Goal: Task Accomplishment & Management: Use online tool/utility

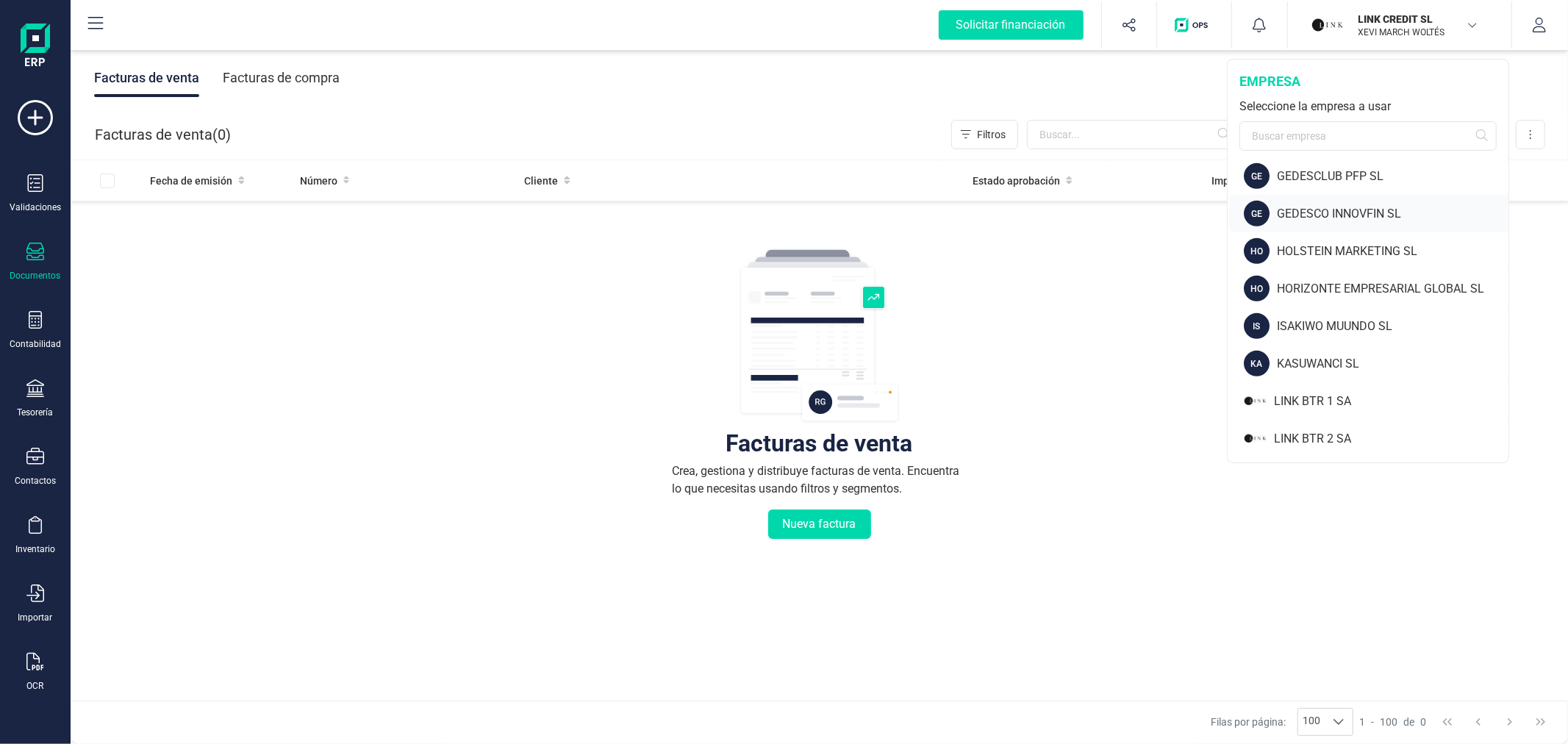
scroll to position [817, 0]
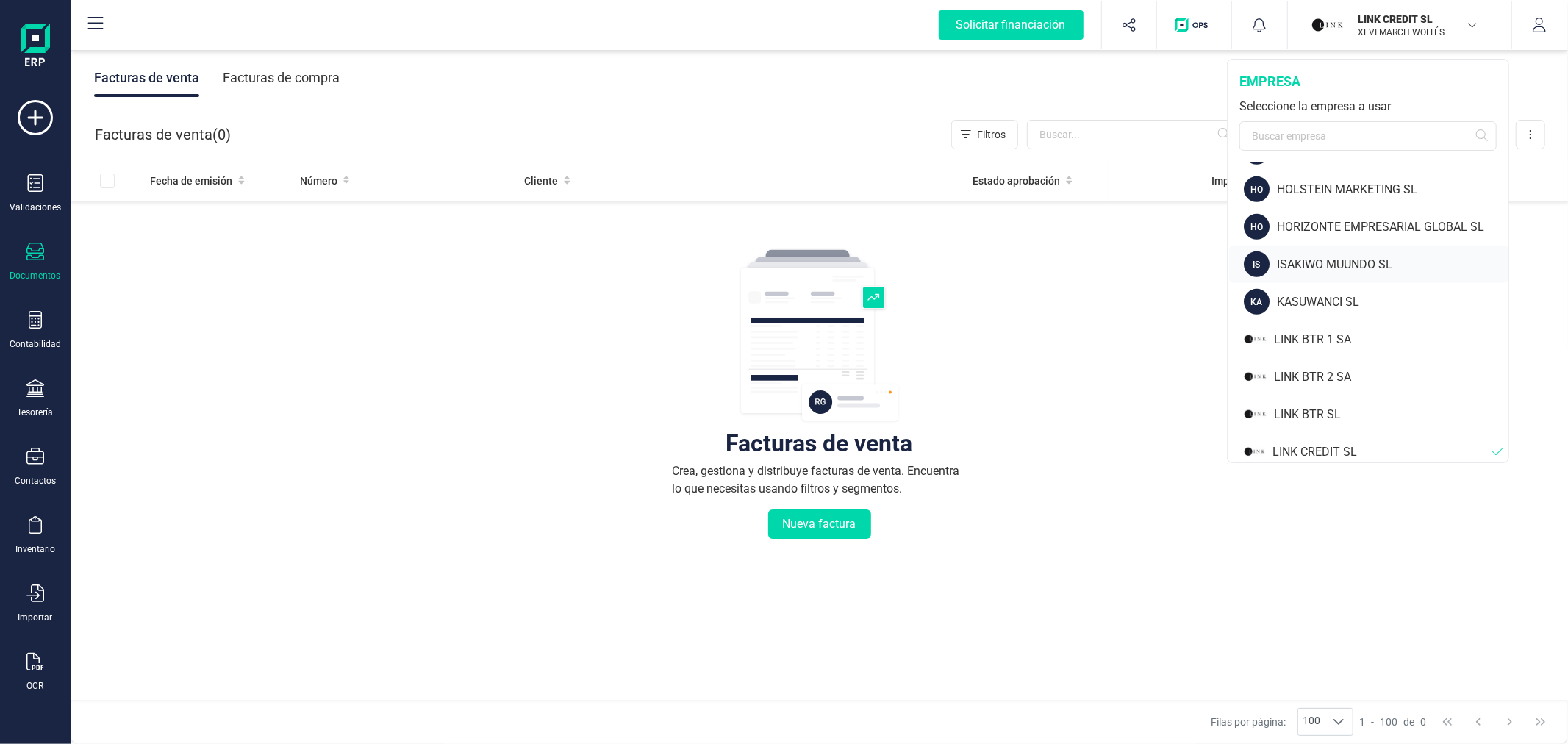
click at [1327, 255] on div "ISAKIWO MUUNDO SL" at bounding box center [1392, 264] width 231 height 17
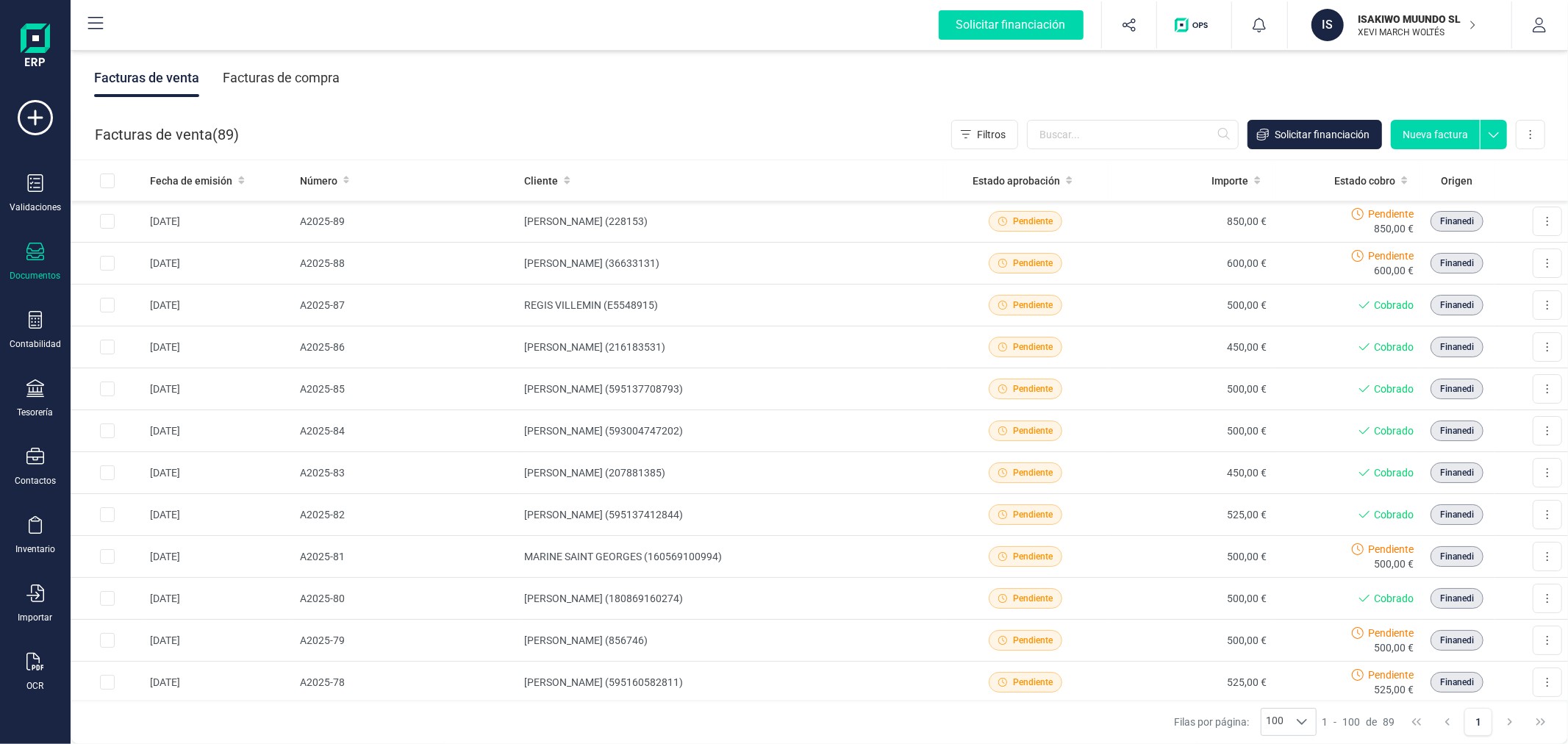
click at [285, 74] on div "Facturas de compra" at bounding box center [281, 78] width 117 height 38
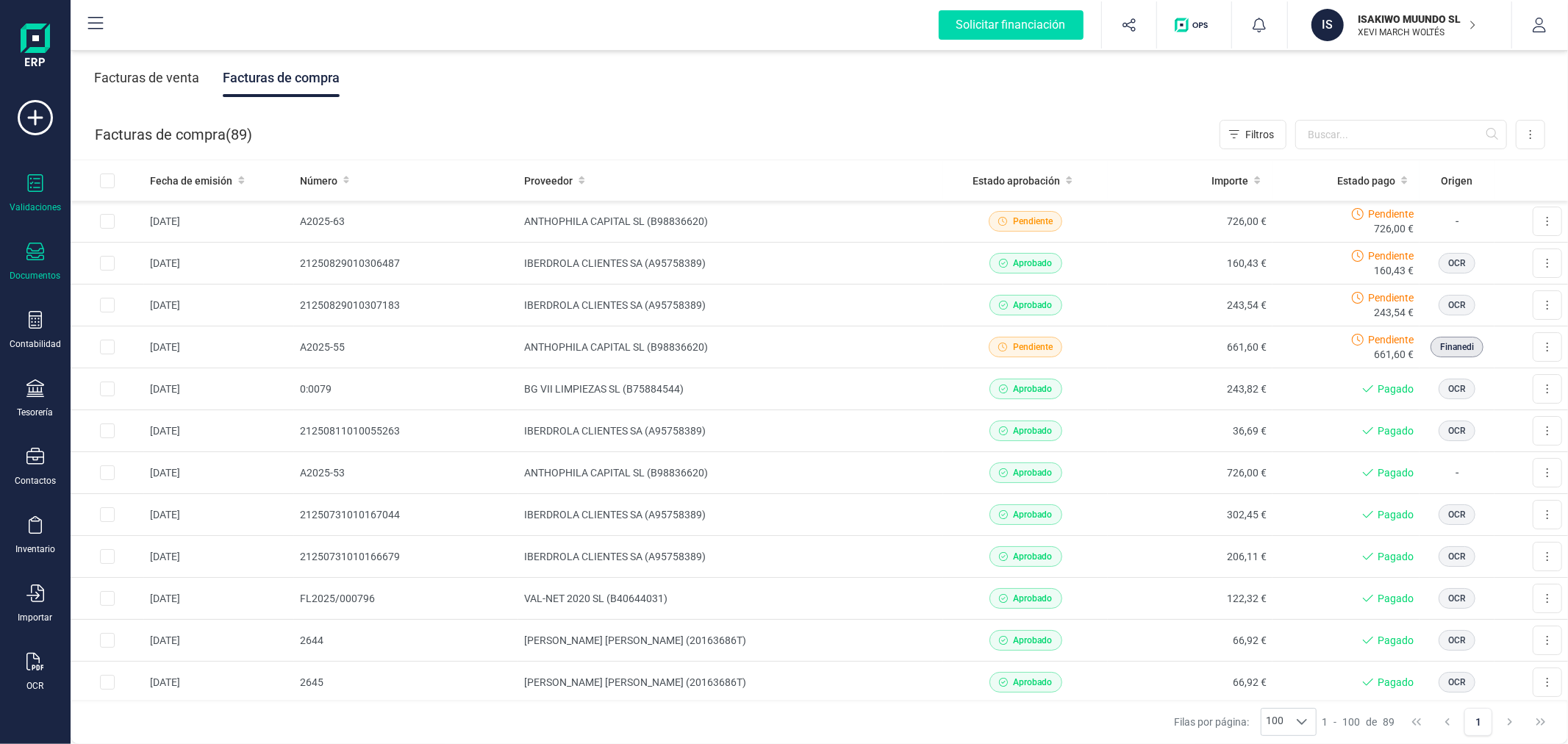
click at [35, 194] on div at bounding box center [35, 185] width 17 height 21
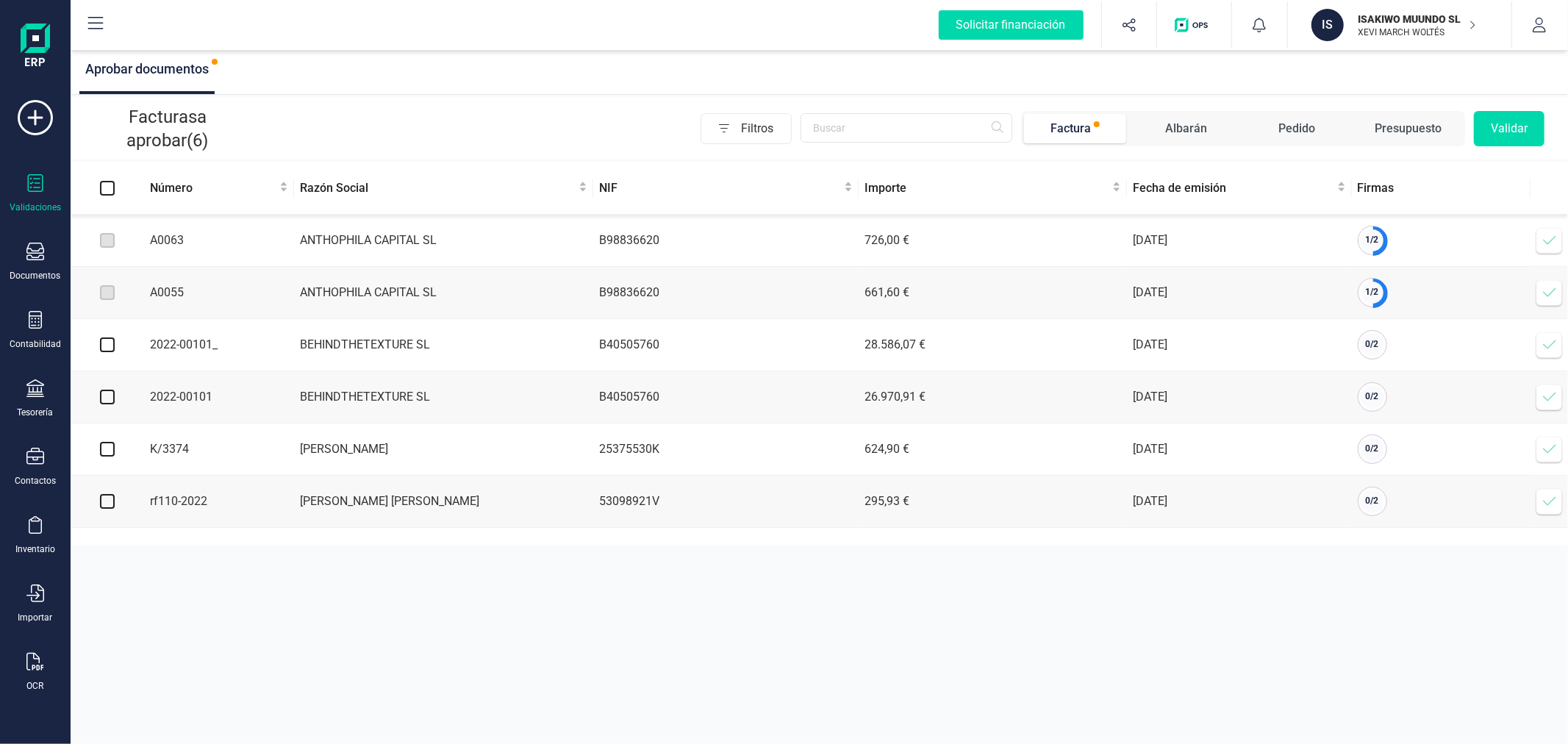
click at [1547, 237] on icon at bounding box center [1549, 240] width 15 height 15
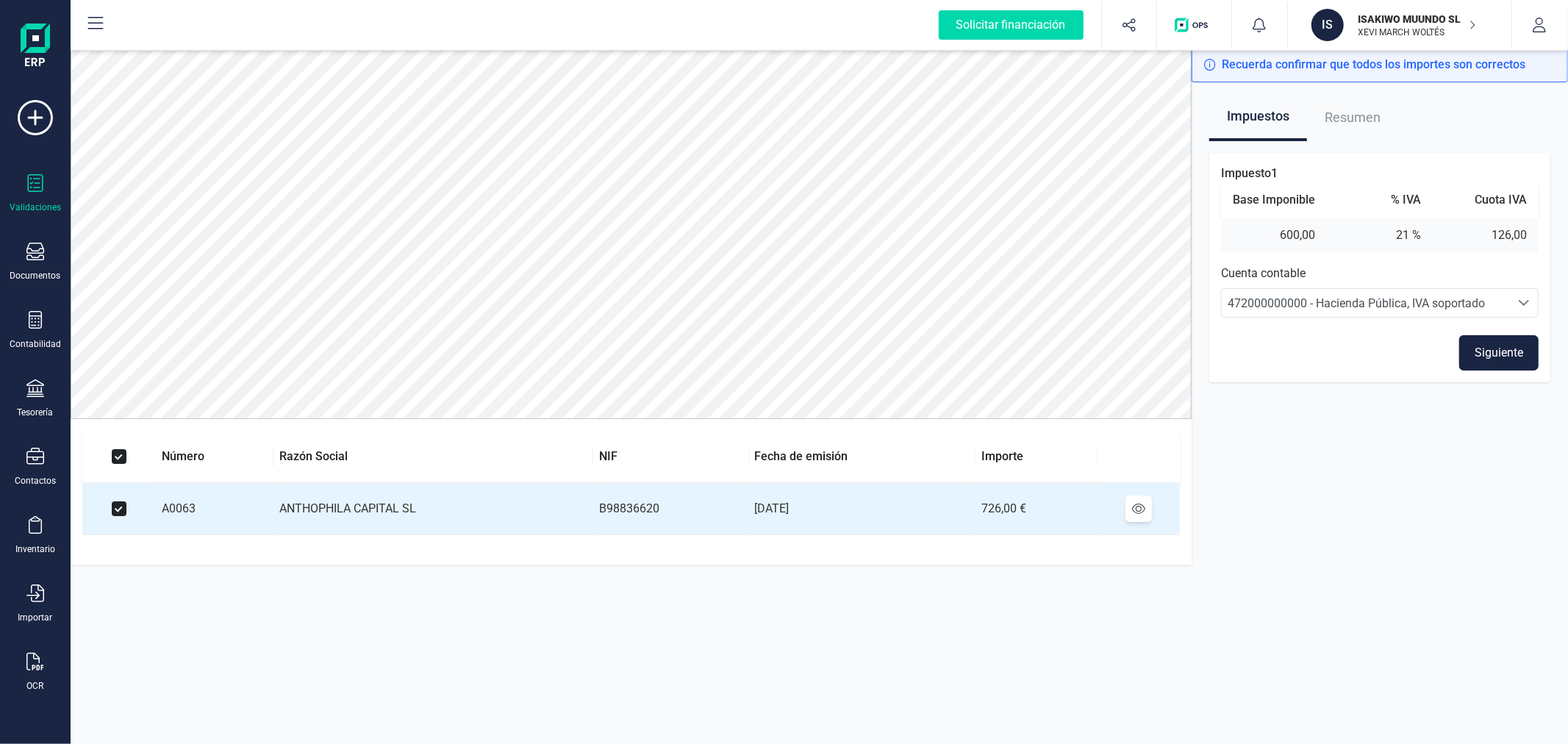
click at [1505, 349] on button "Siguiente" at bounding box center [1499, 353] width 80 height 35
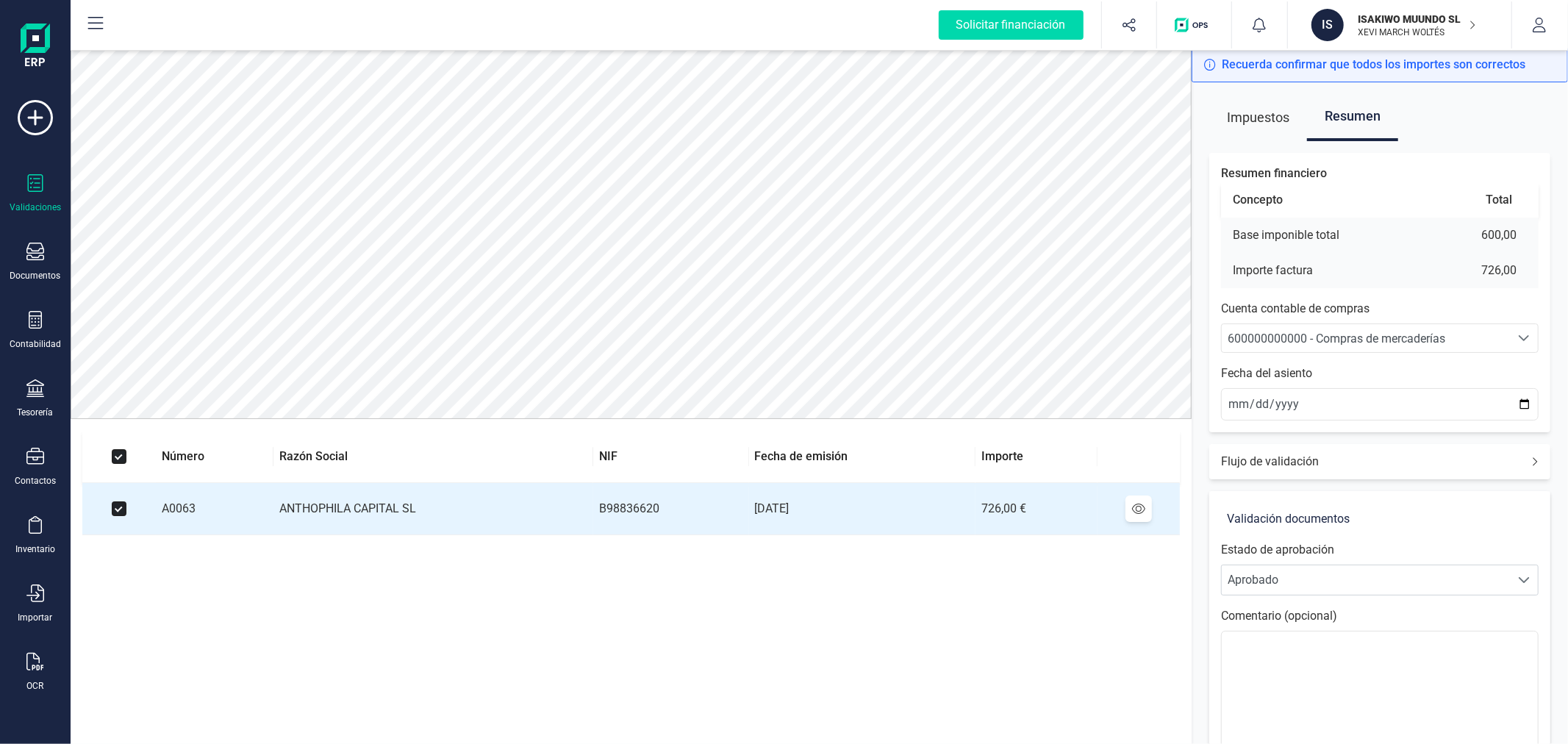
click at [1453, 334] on div "600000000000 - Compras de mercaderías" at bounding box center [1365, 339] width 276 height 17
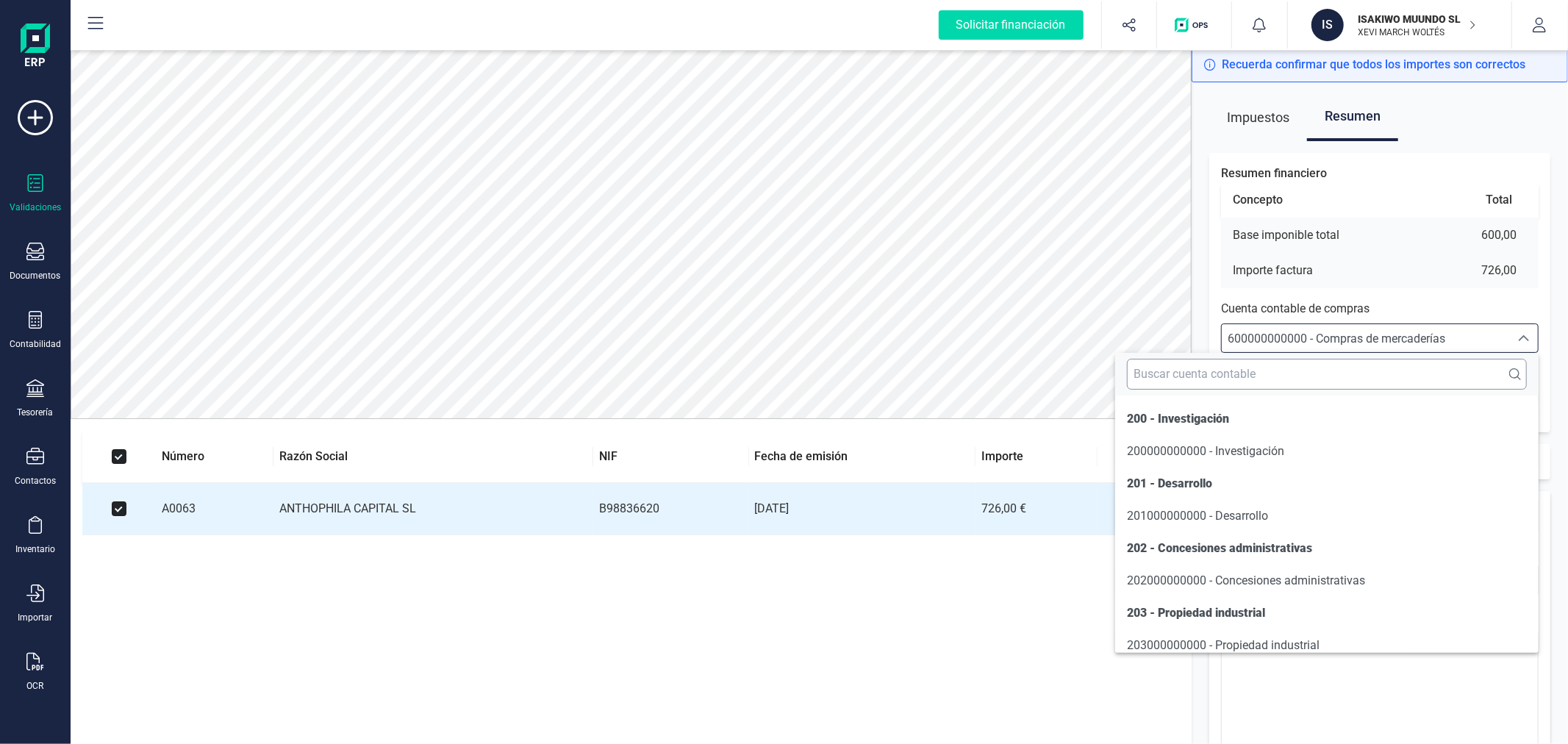
scroll to position [7114, 0]
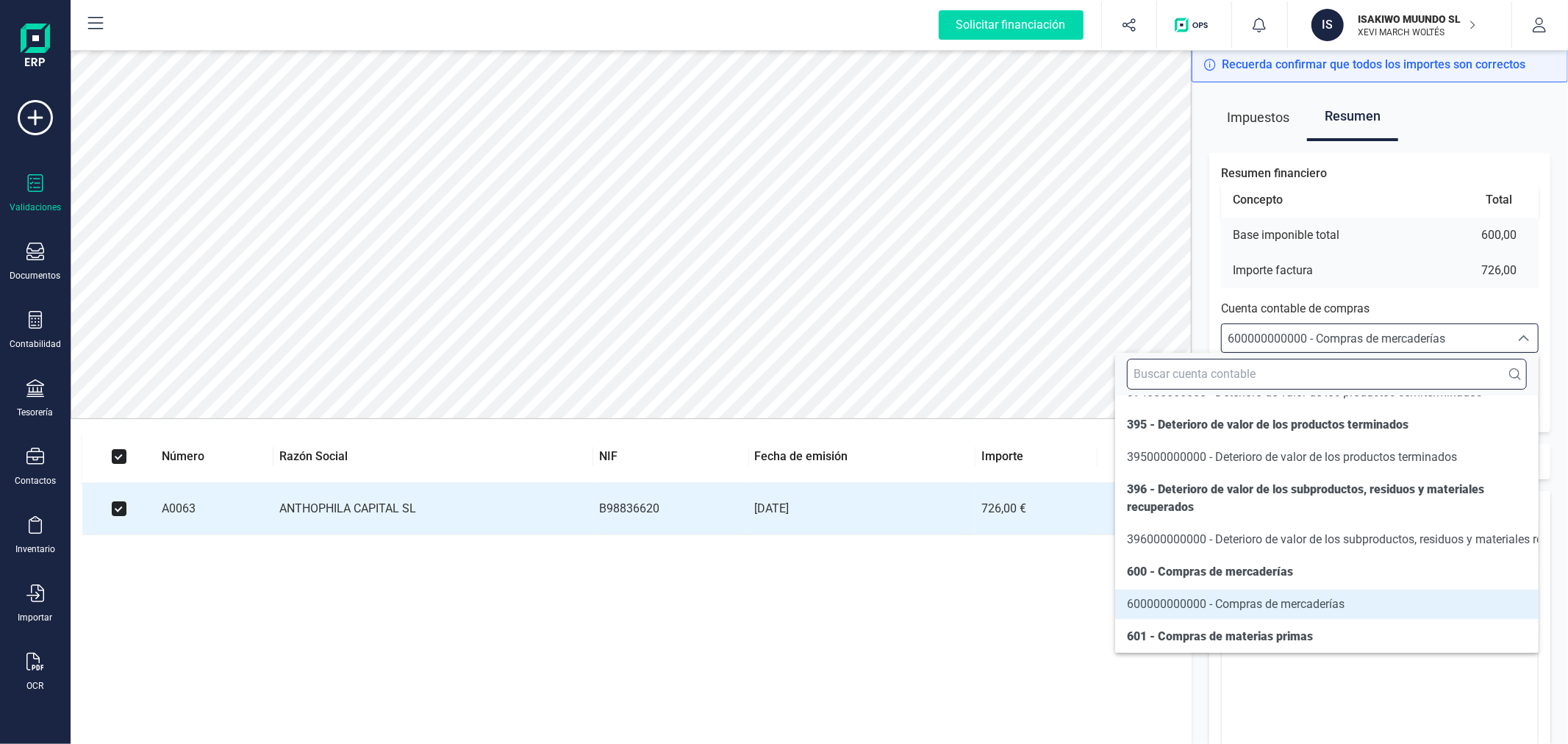
click at [1389, 371] on input "text" at bounding box center [1327, 374] width 400 height 31
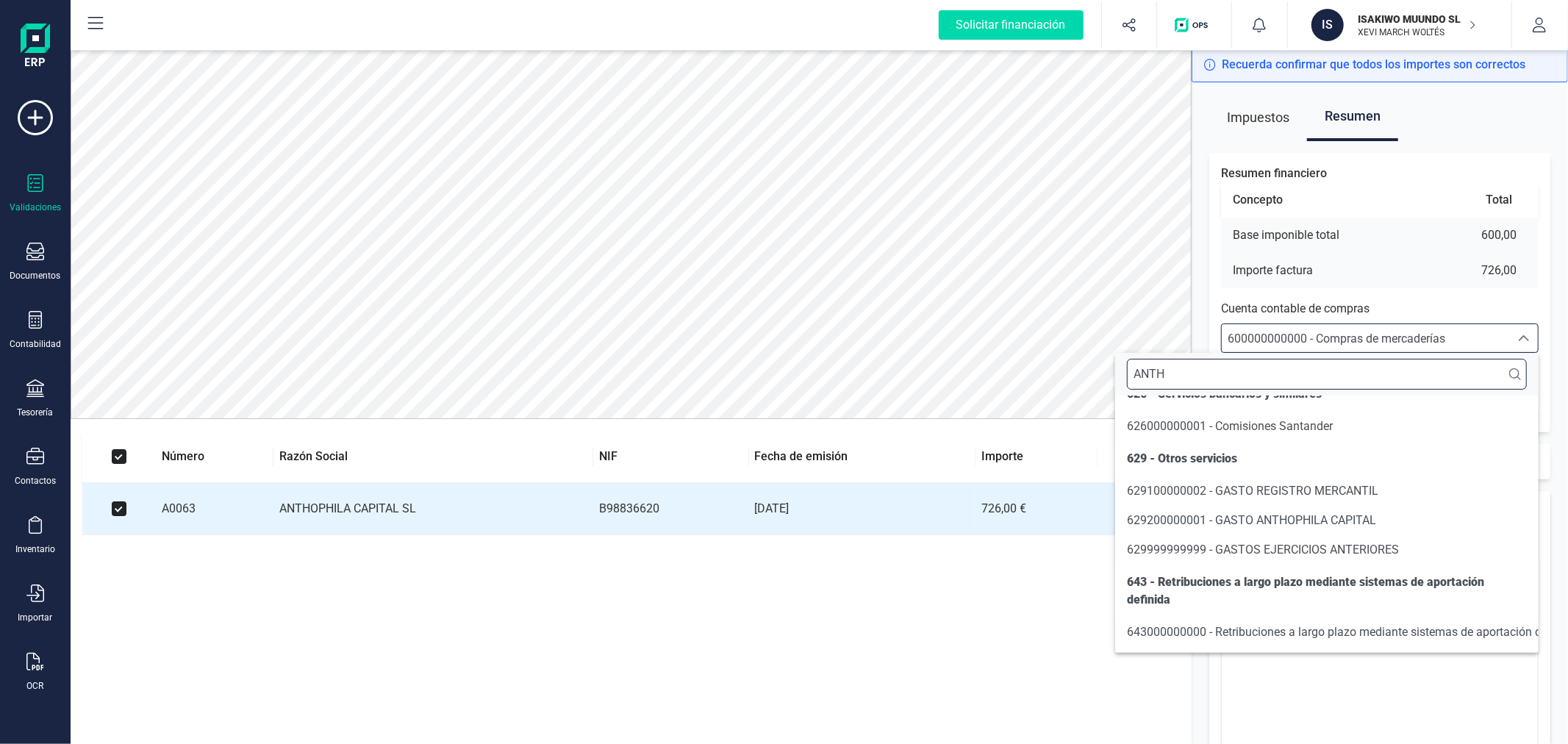
scroll to position [0, 0]
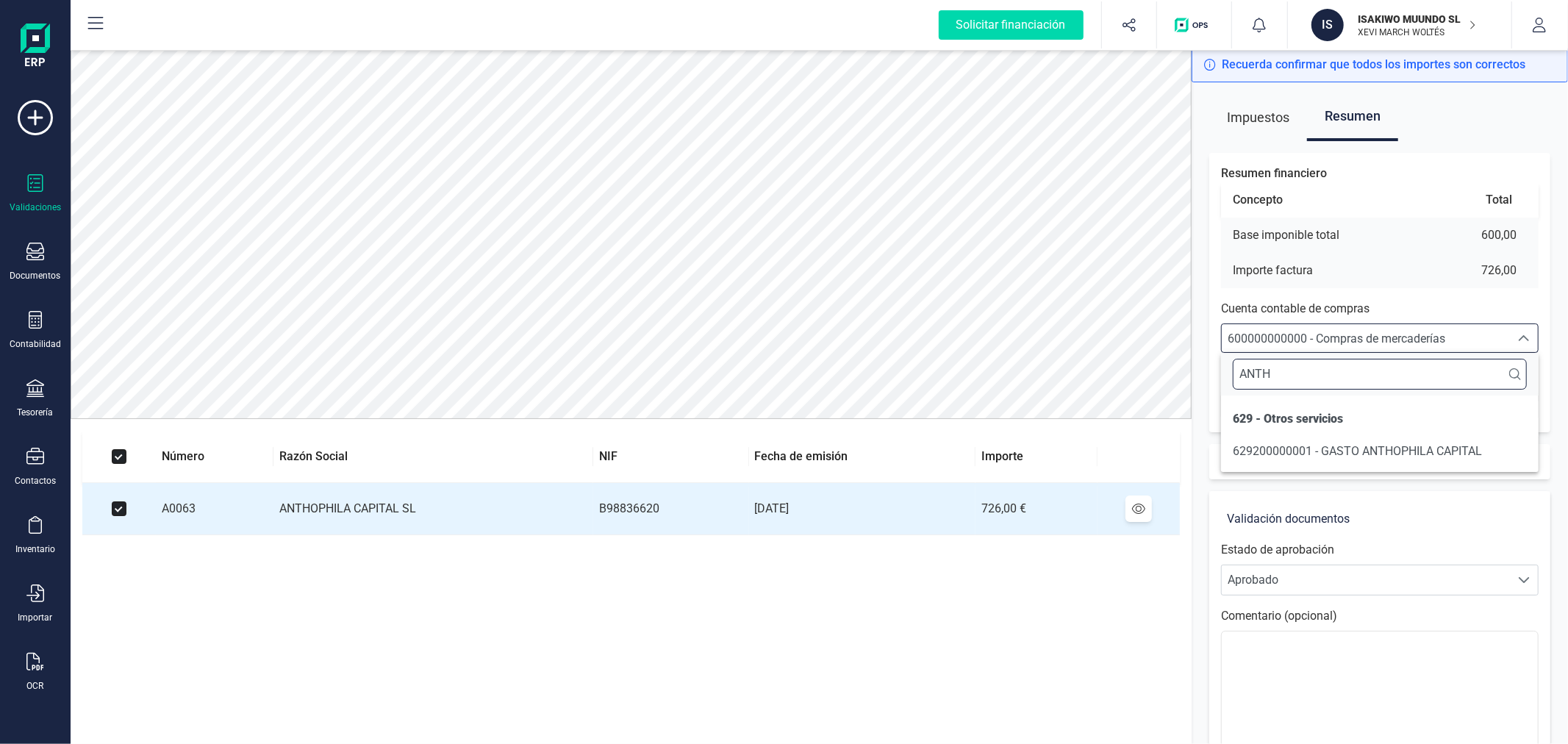
type input "ANTH"
click at [1318, 463] on li "629200000001 - GASTO ANTHOPHILA CAPITAL" at bounding box center [1380, 451] width 318 height 29
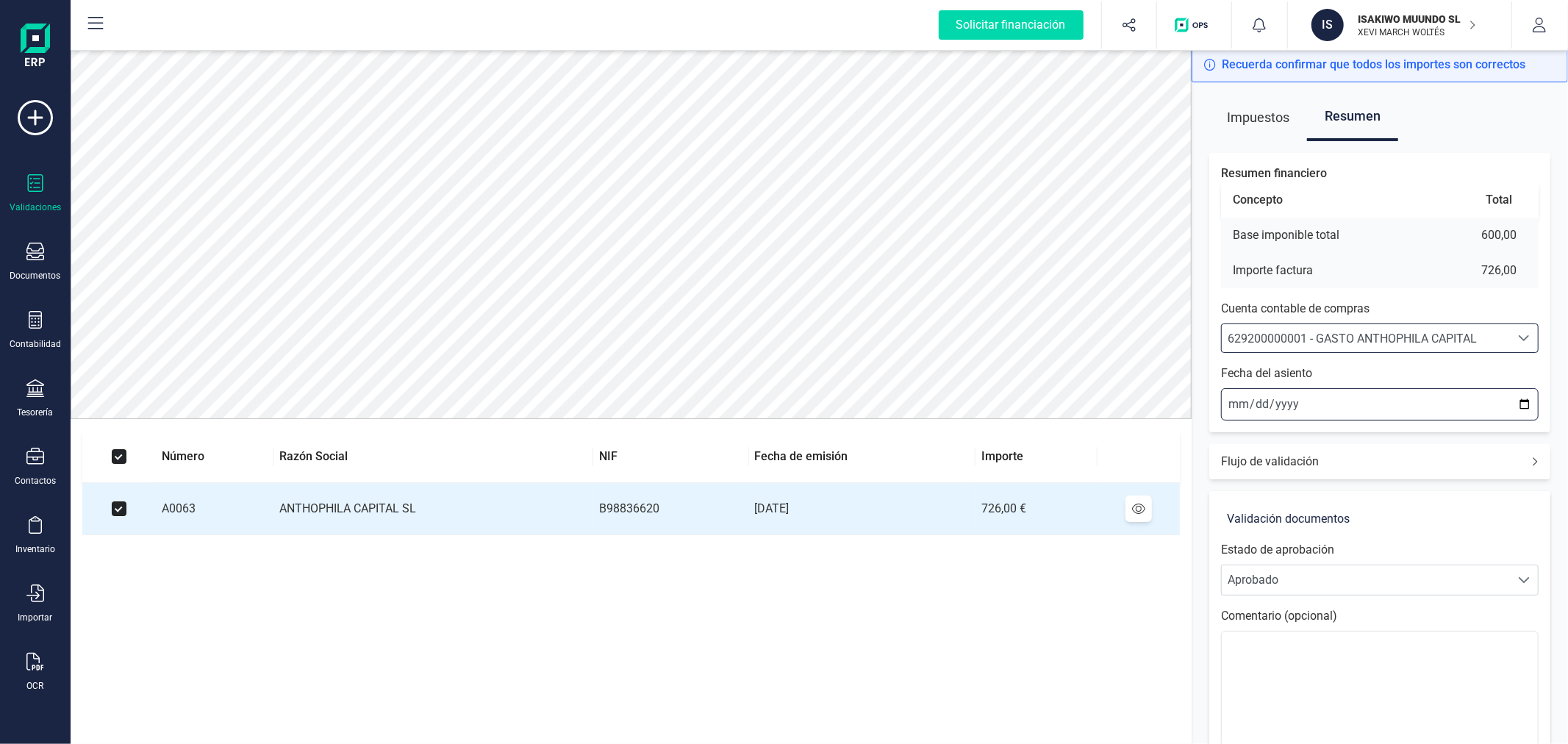
click at [1524, 402] on input "[DATE]" at bounding box center [1380, 403] width 318 height 32
type input "[DATE]"
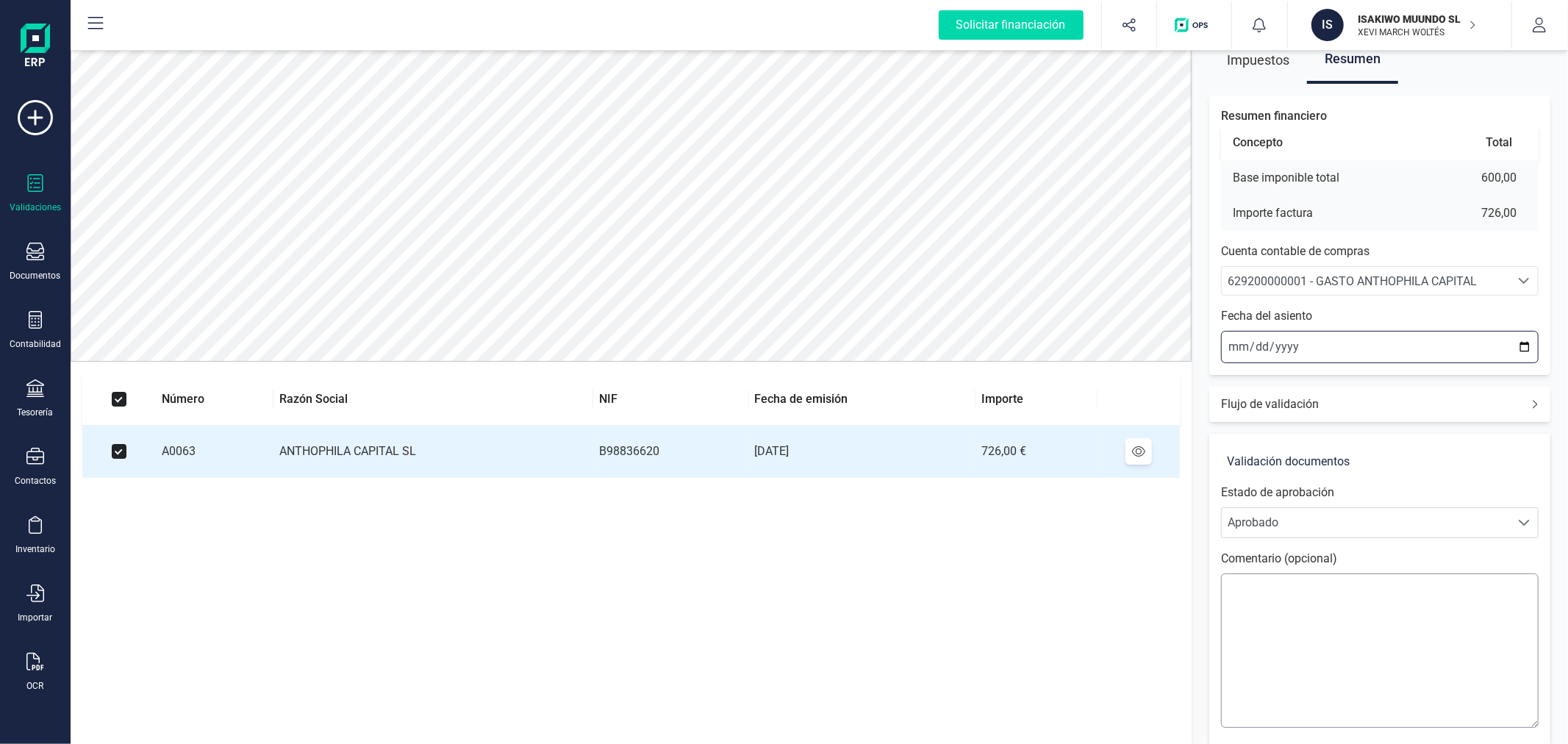
scroll to position [122, 0]
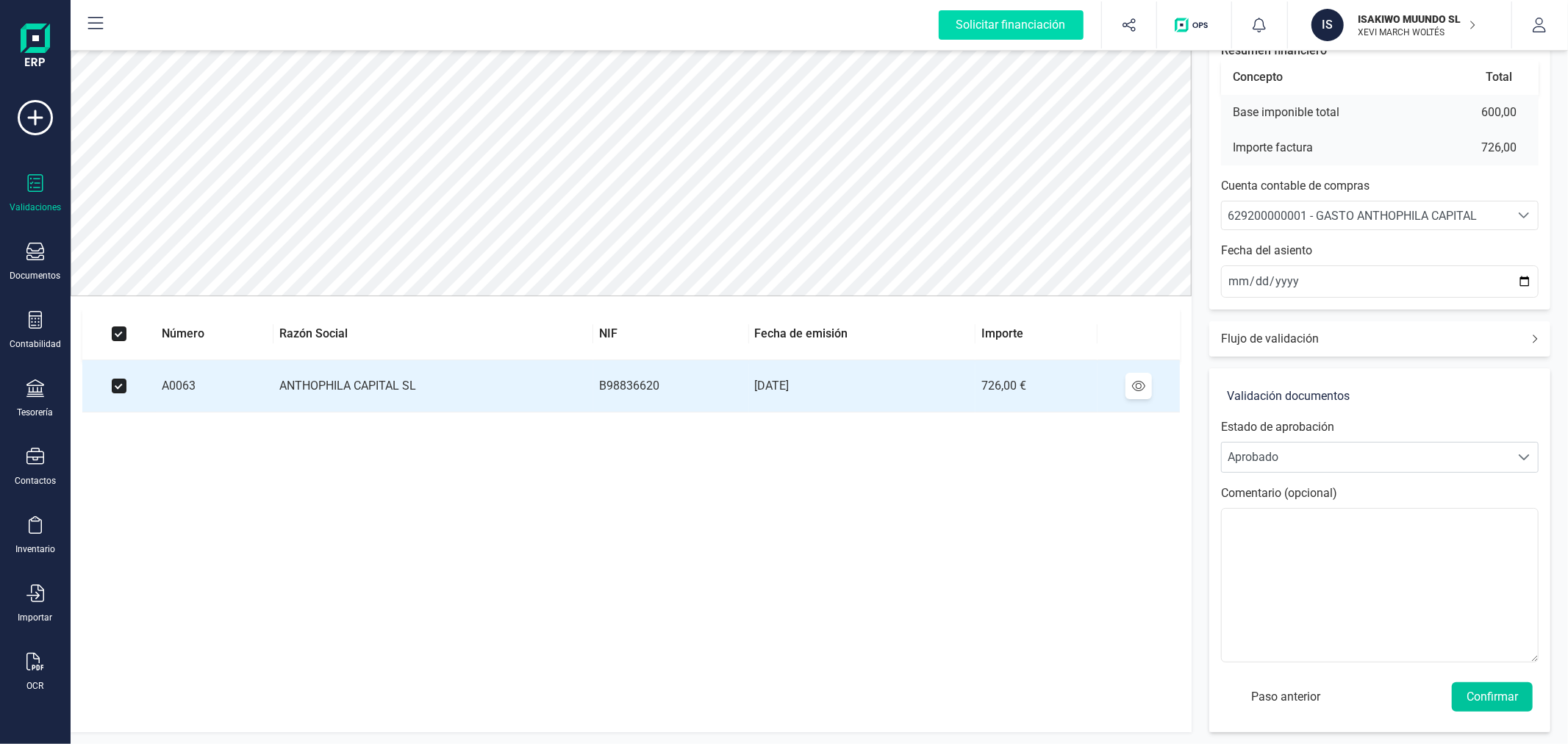
click at [1502, 701] on button "Confirmar" at bounding box center [1491, 696] width 81 height 29
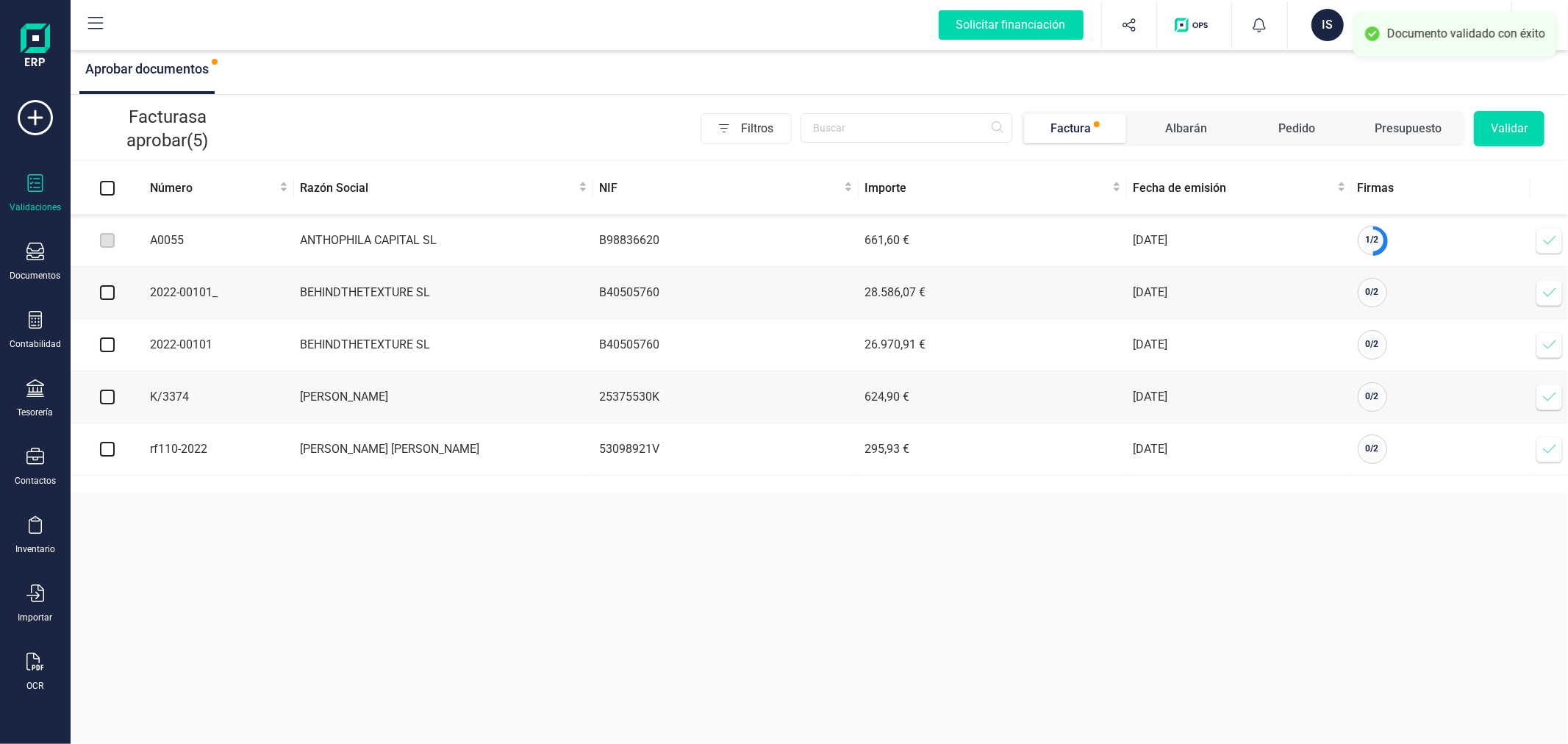
click at [1548, 245] on icon at bounding box center [1549, 240] width 13 height 9
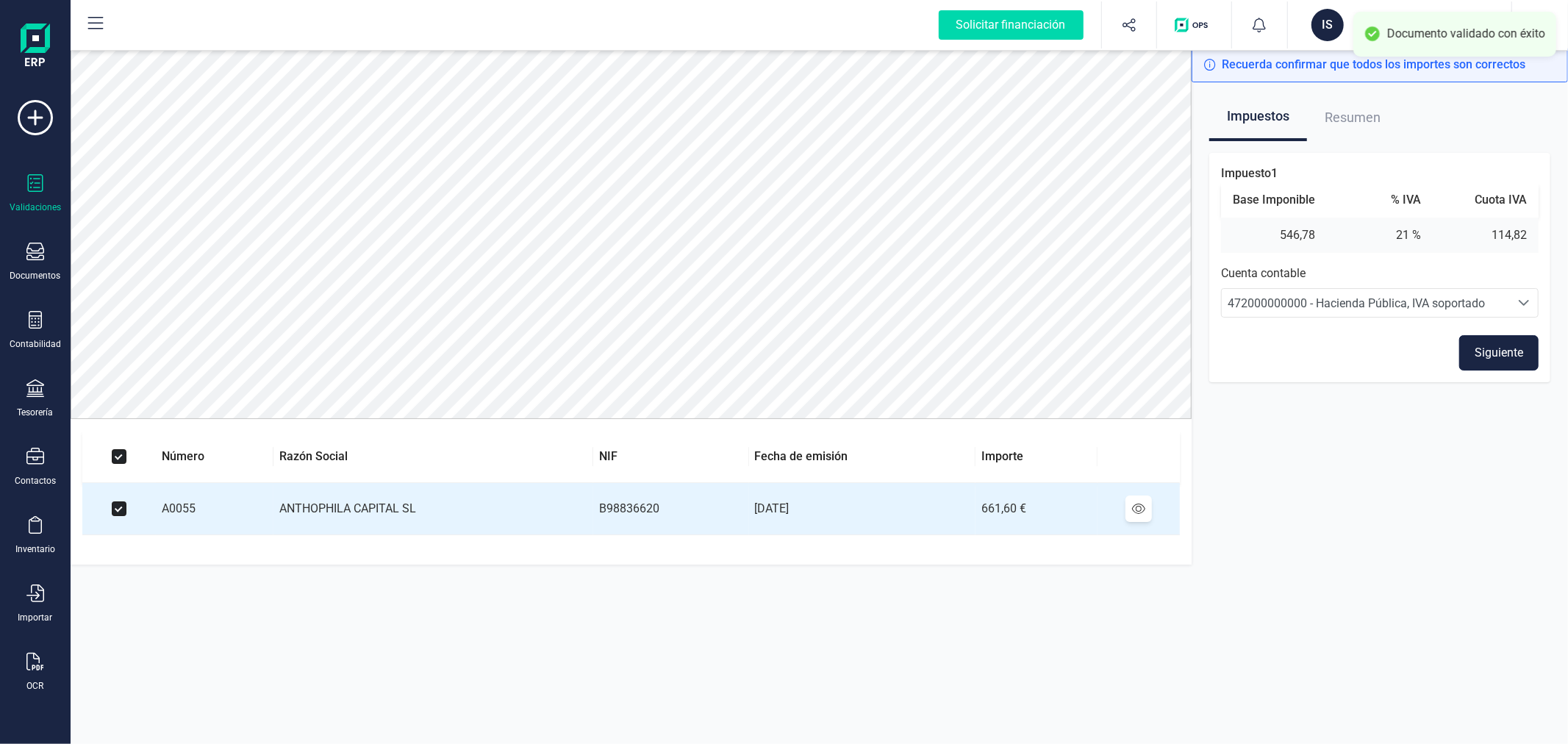
click at [1497, 354] on button "Siguiente" at bounding box center [1499, 353] width 80 height 35
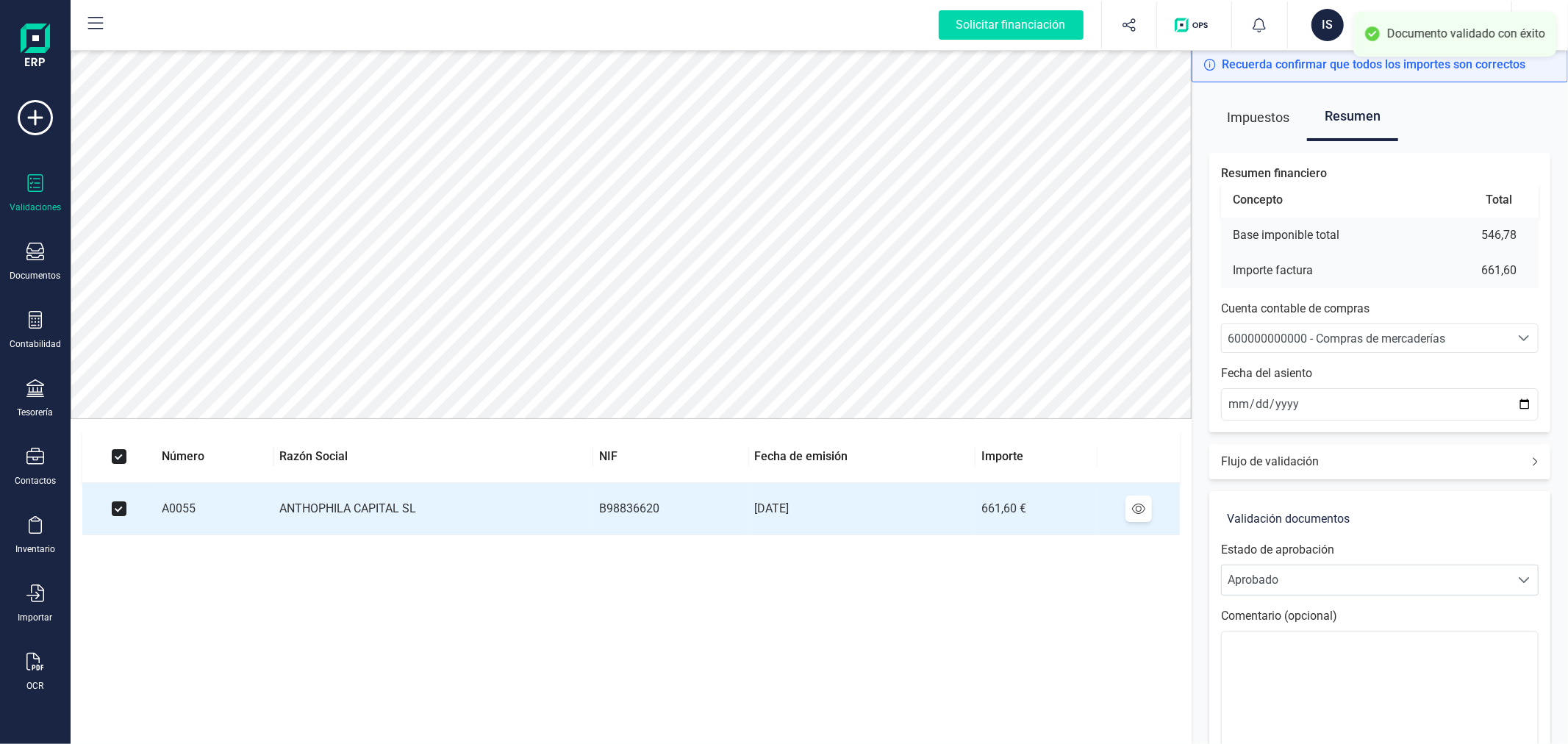
click at [1406, 332] on span "600000000000 - Compras de mercaderías" at bounding box center [1336, 338] width 218 height 14
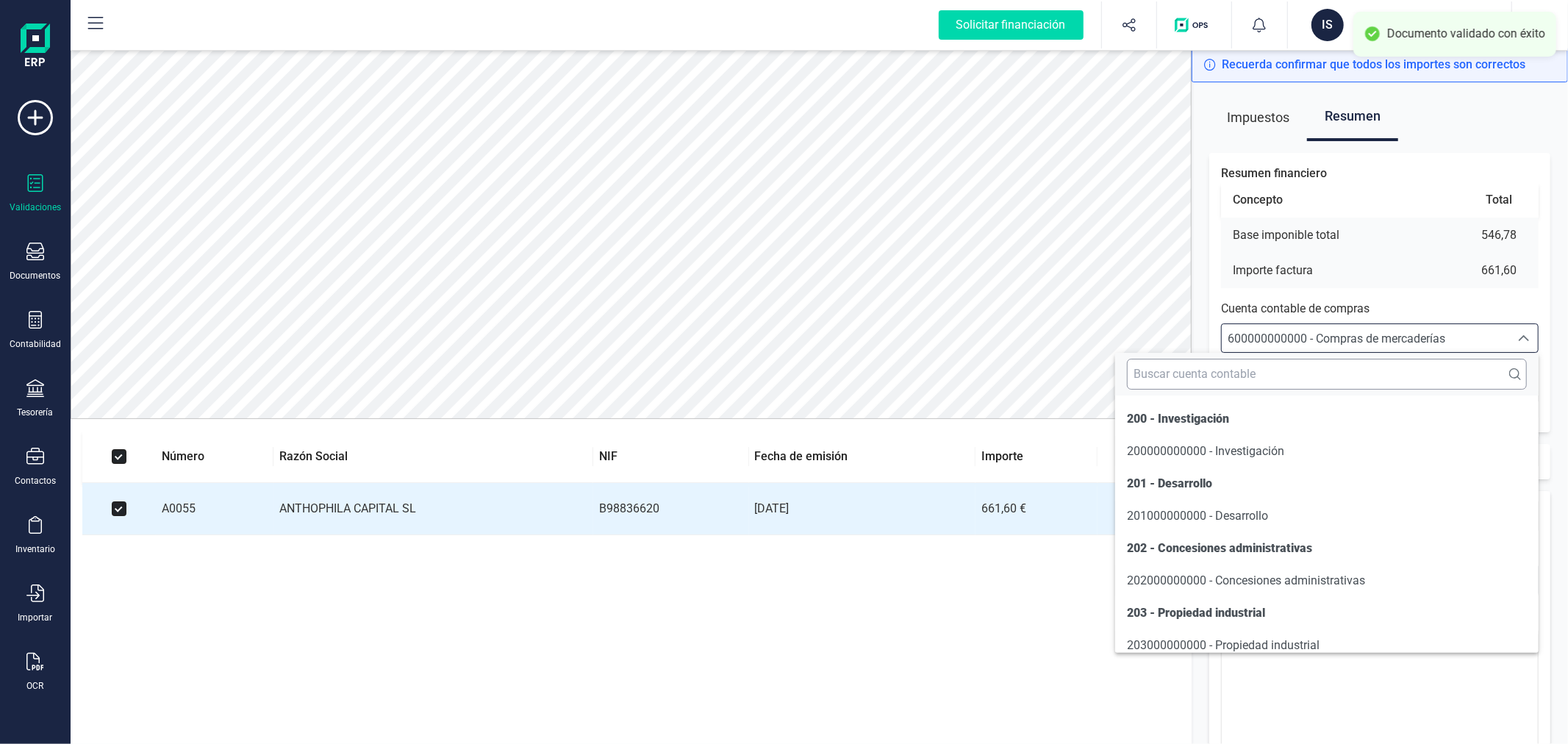
scroll to position [7114, 0]
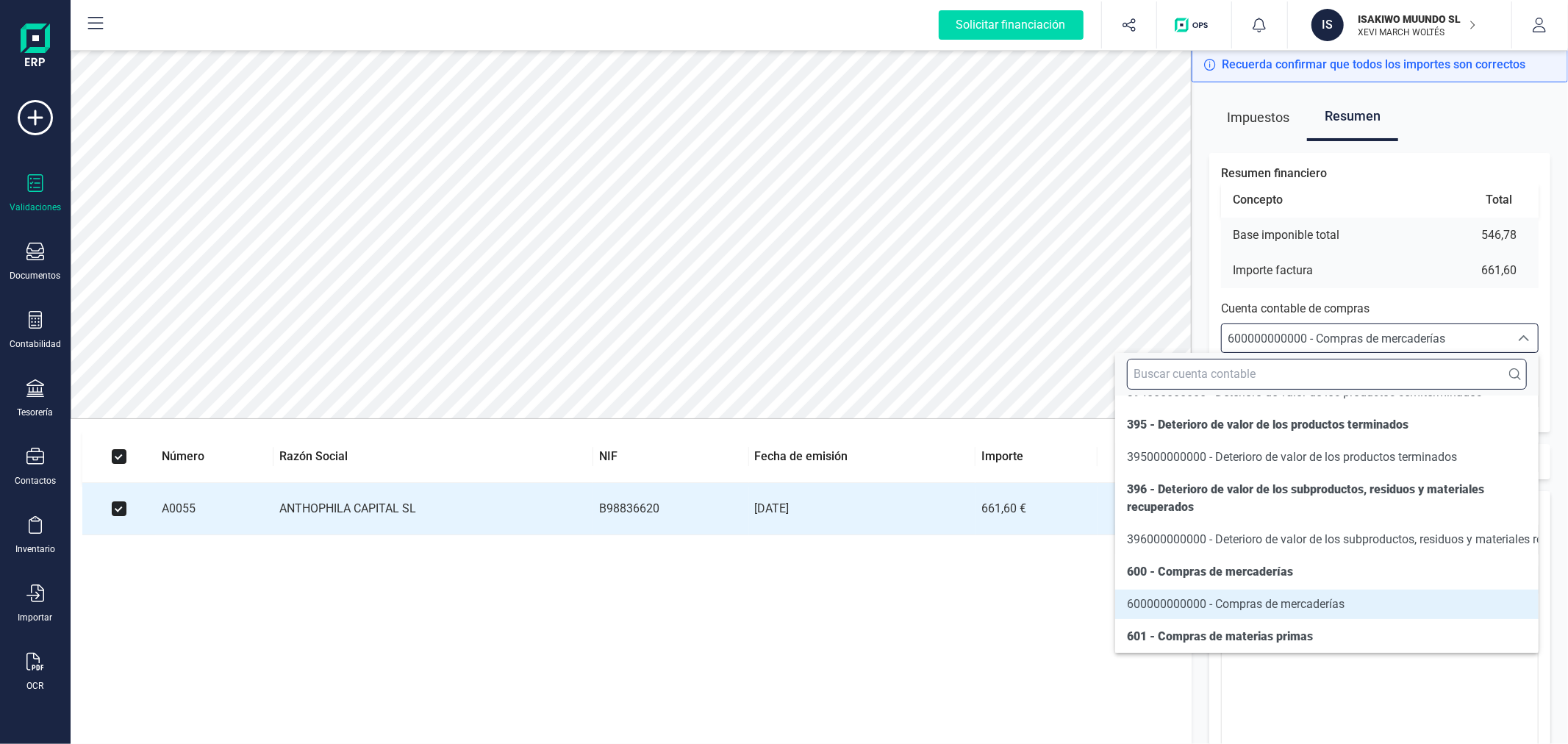
click at [1410, 364] on input "text" at bounding box center [1327, 374] width 400 height 31
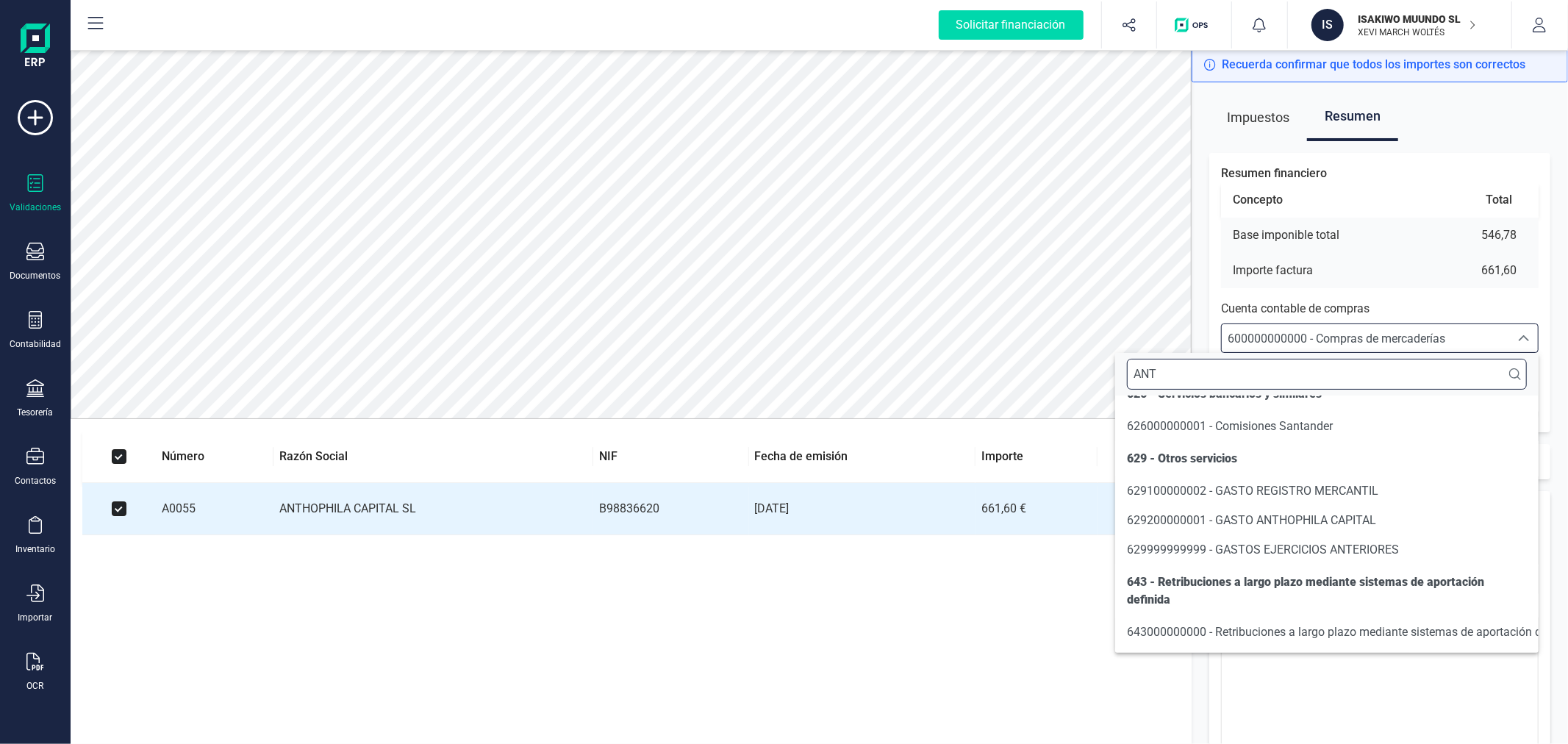
scroll to position [0, 0]
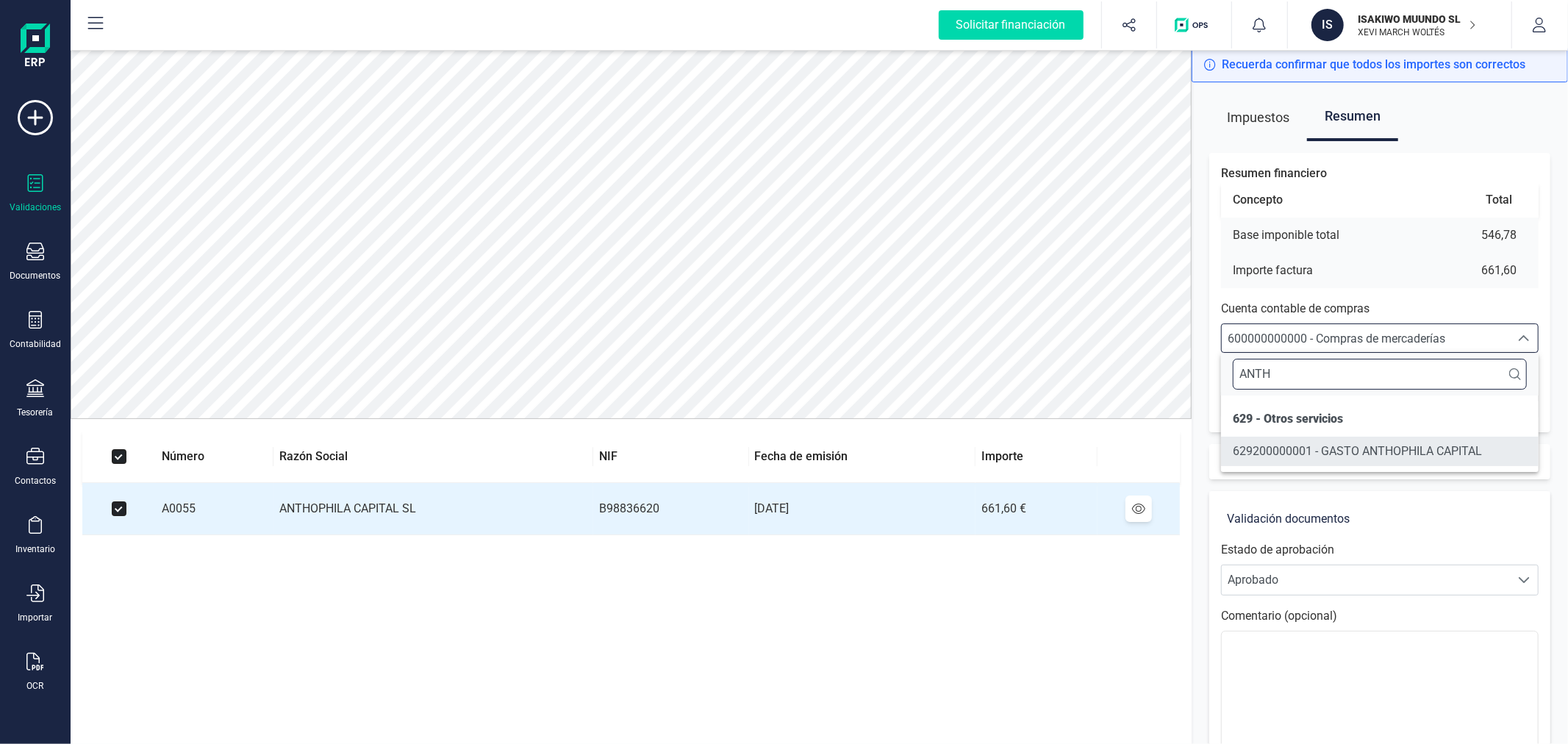
type input "ANTH"
drag, startPoint x: 1417, startPoint y: 442, endPoint x: 1412, endPoint y: 437, distance: 7.1
click at [1416, 442] on span "629200000001 - GASTO ANTHOPHILA CAPITAL" at bounding box center [1357, 451] width 249 height 17
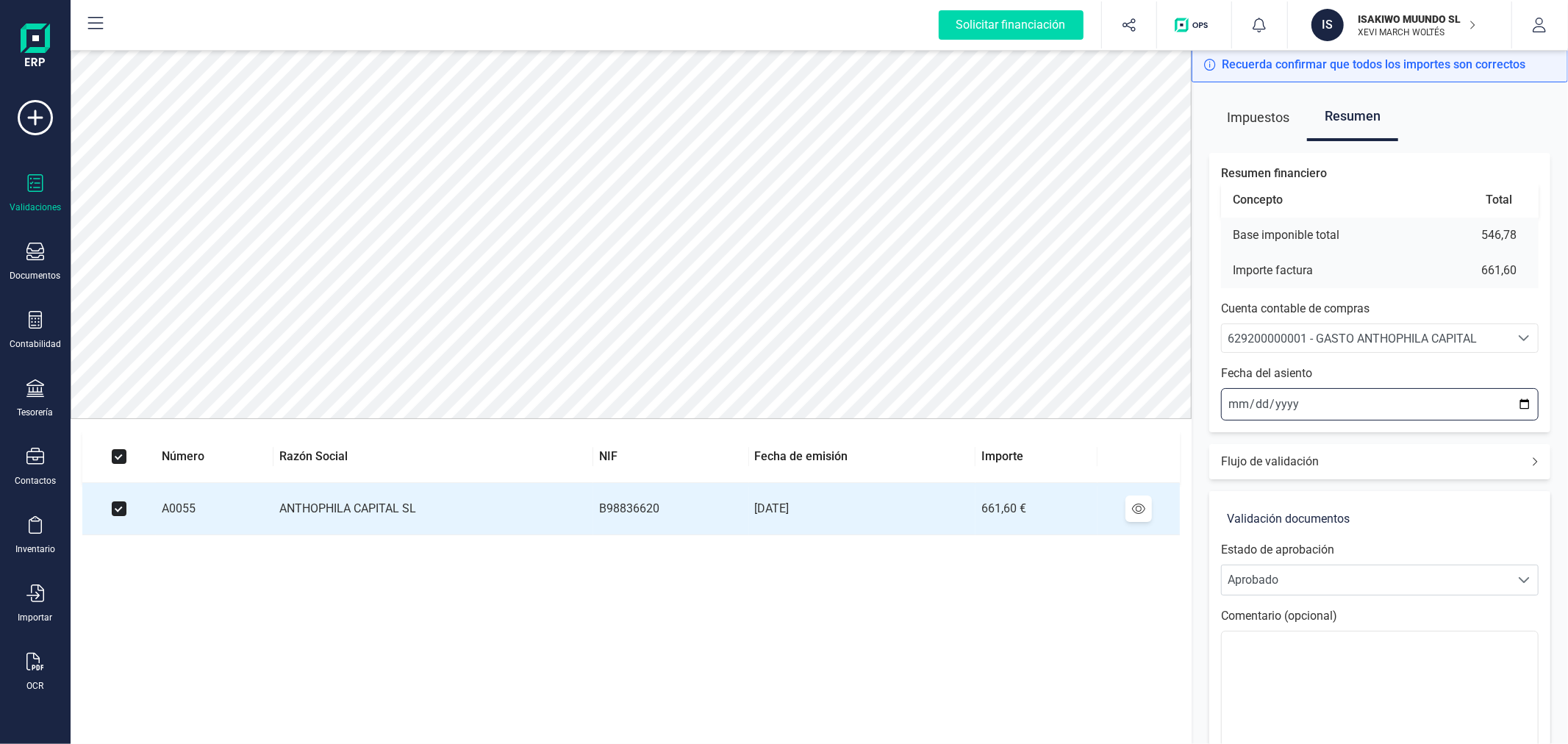
click at [1522, 403] on input "[DATE]" at bounding box center [1380, 403] width 318 height 32
type input "[DATE]"
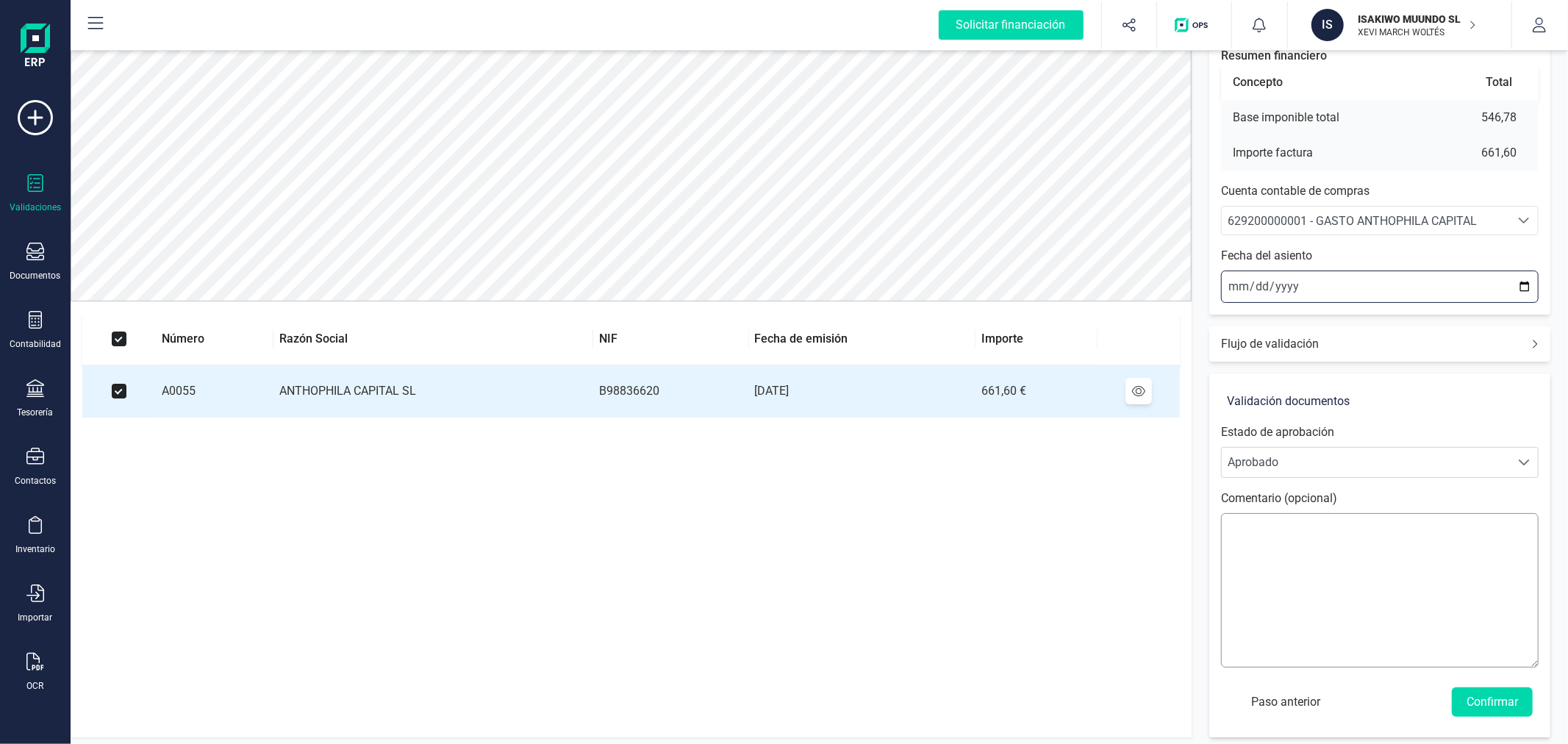
scroll to position [122, 0]
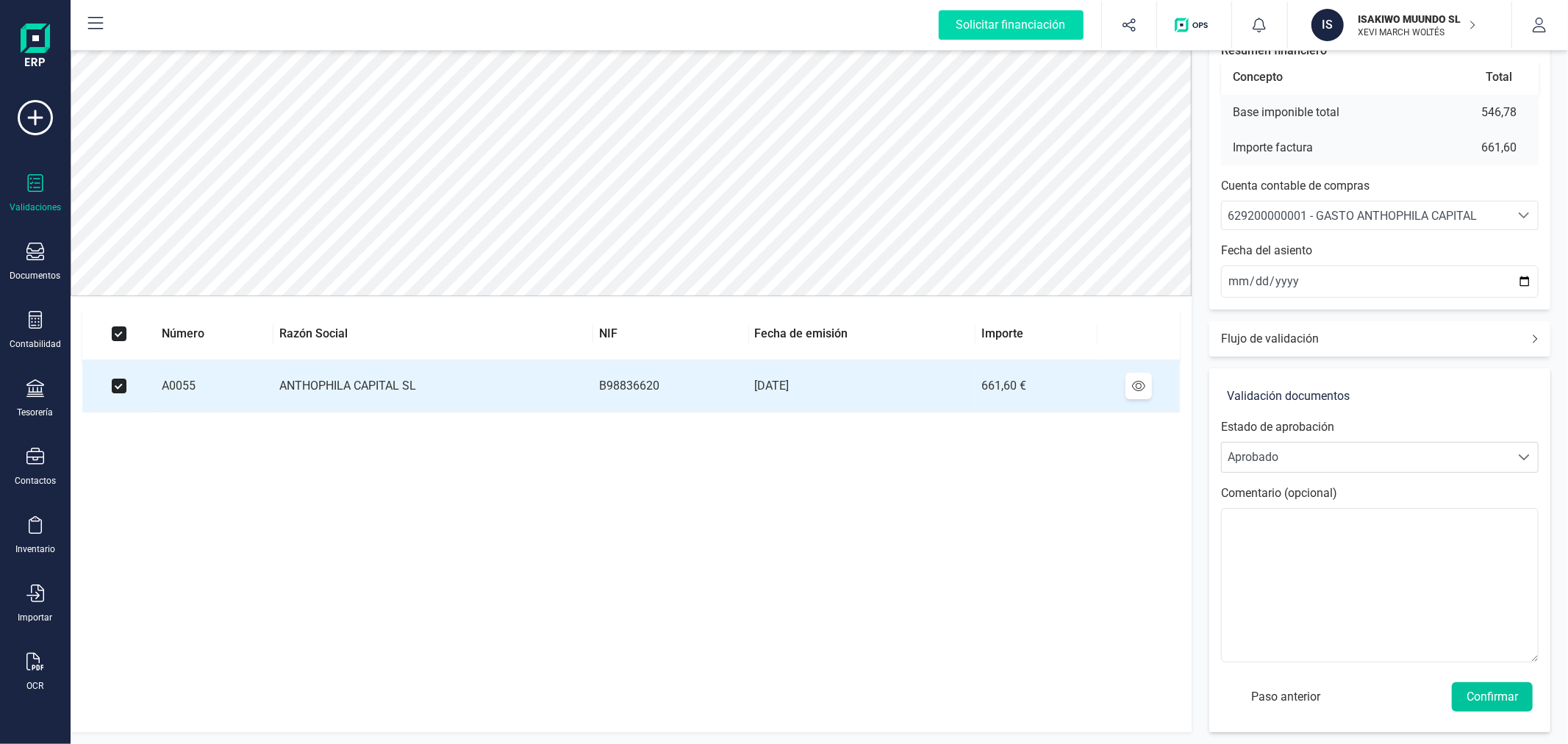
click at [1469, 686] on button "Confirmar" at bounding box center [1491, 696] width 81 height 29
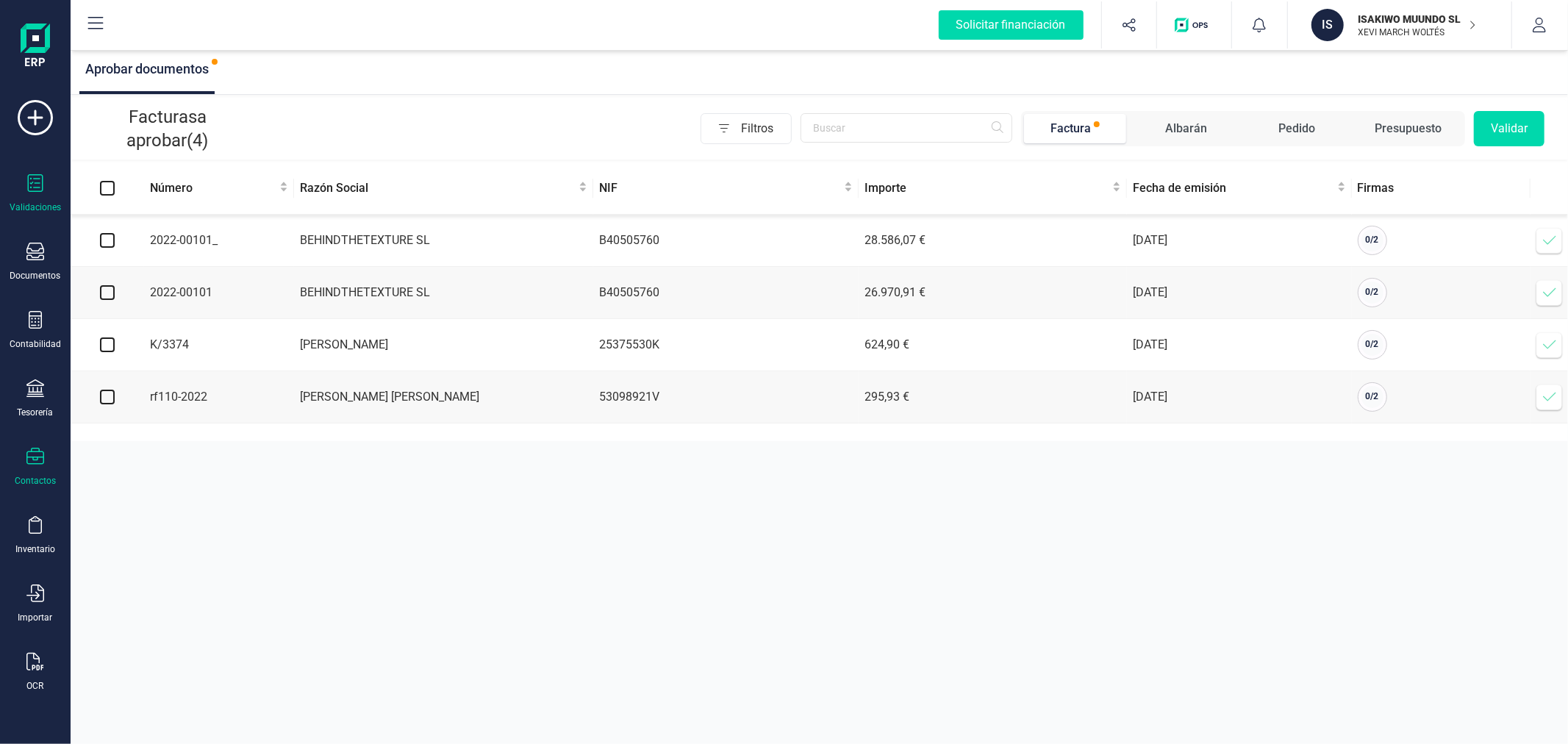
click at [34, 457] on icon at bounding box center [35, 456] width 17 height 17
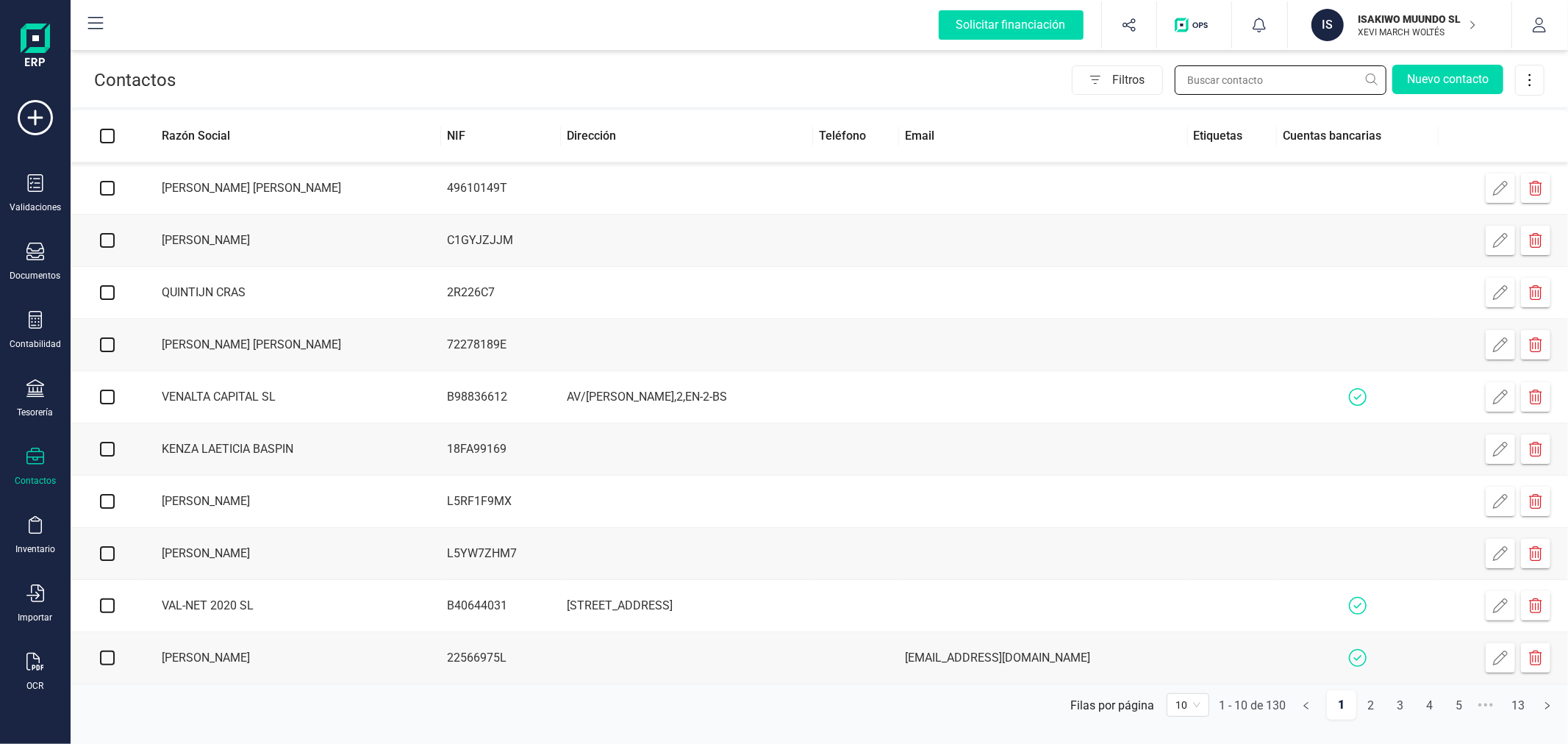
click at [1224, 77] on input "text" at bounding box center [1280, 80] width 212 height 29
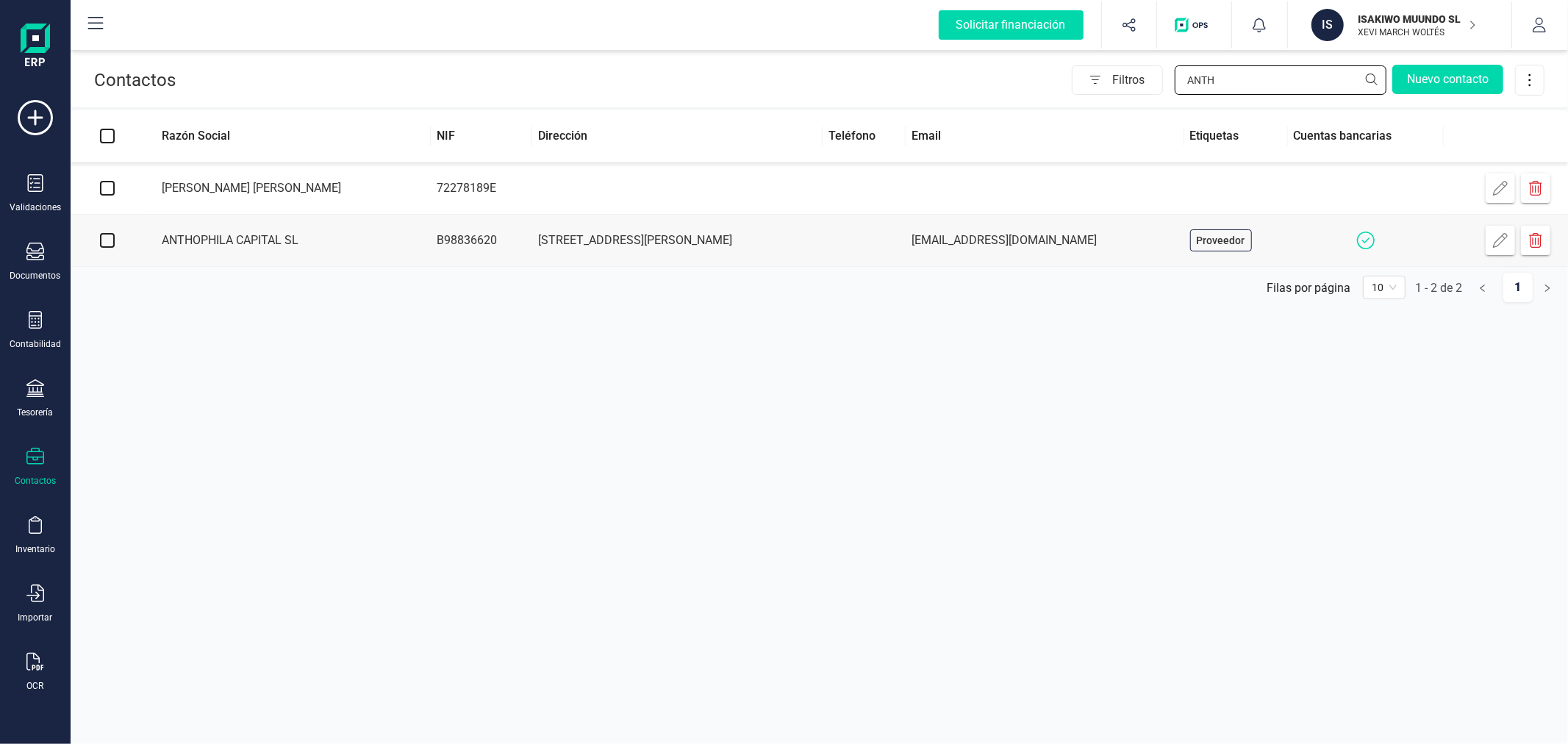
type input "ANTH"
click at [546, 234] on td "[STREET_ADDRESS][PERSON_NAME]" at bounding box center [677, 241] width 290 height 52
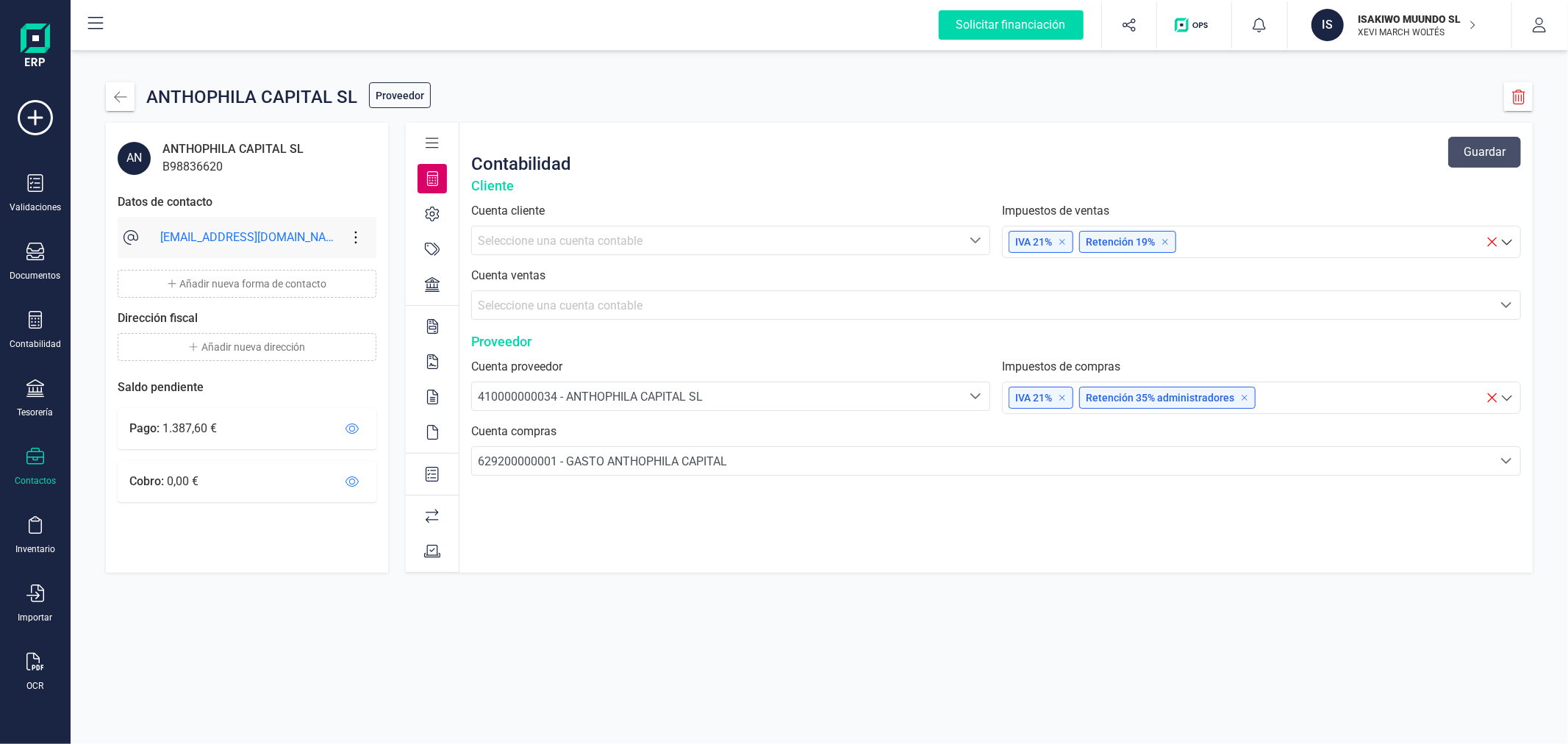
click at [429, 211] on icon at bounding box center [431, 214] width 15 height 15
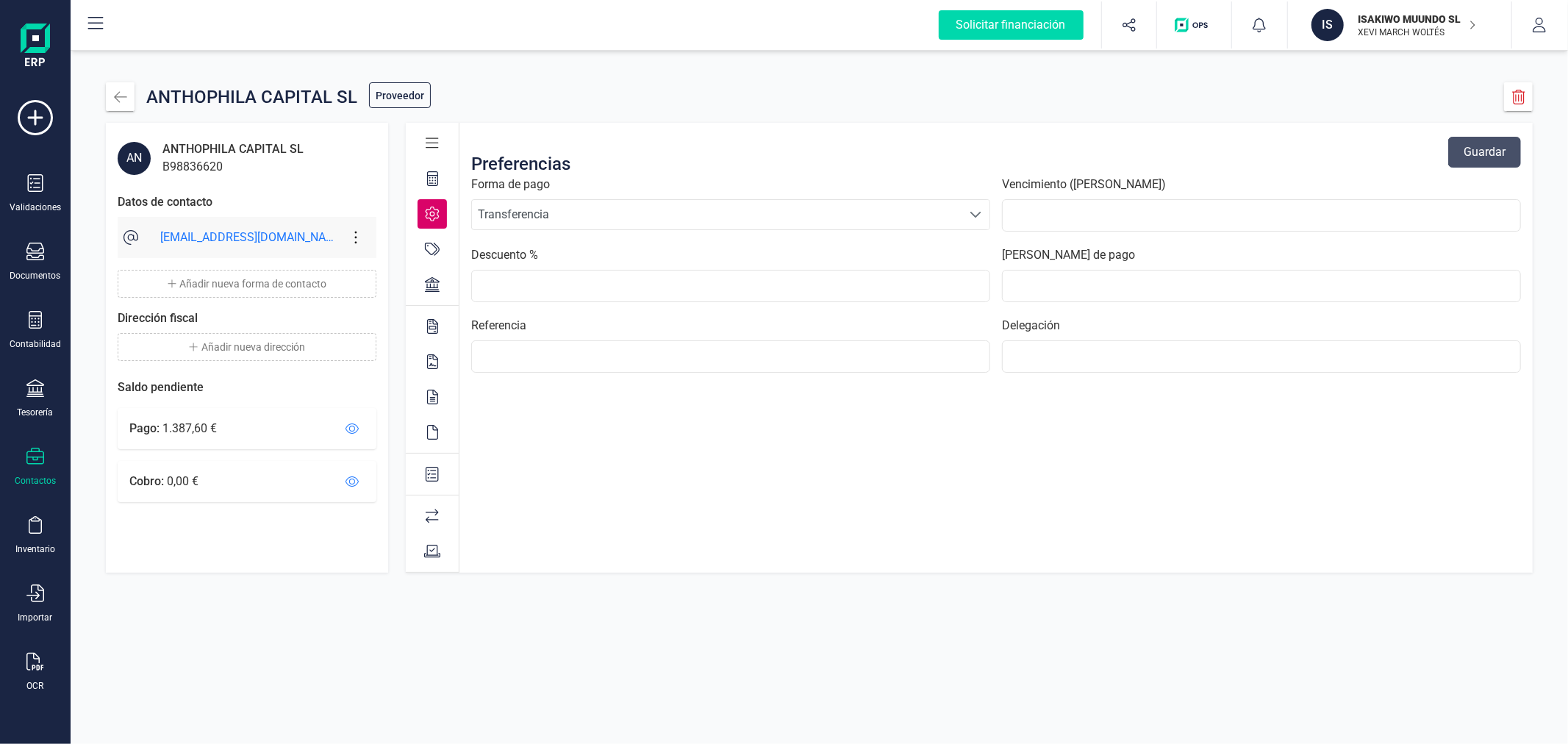
click at [430, 253] on icon at bounding box center [431, 249] width 15 height 15
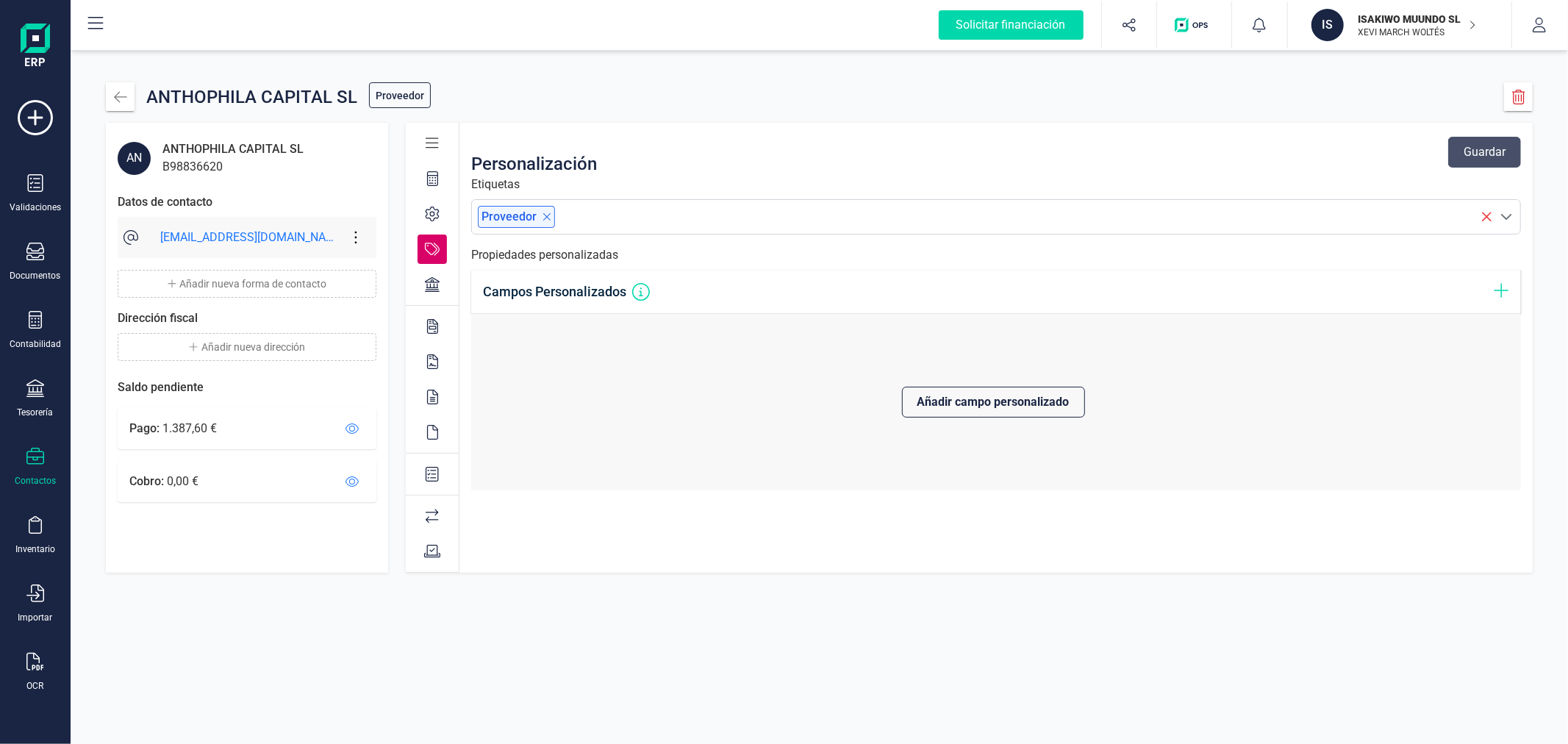
click at [436, 292] on div at bounding box center [432, 285] width 29 height 29
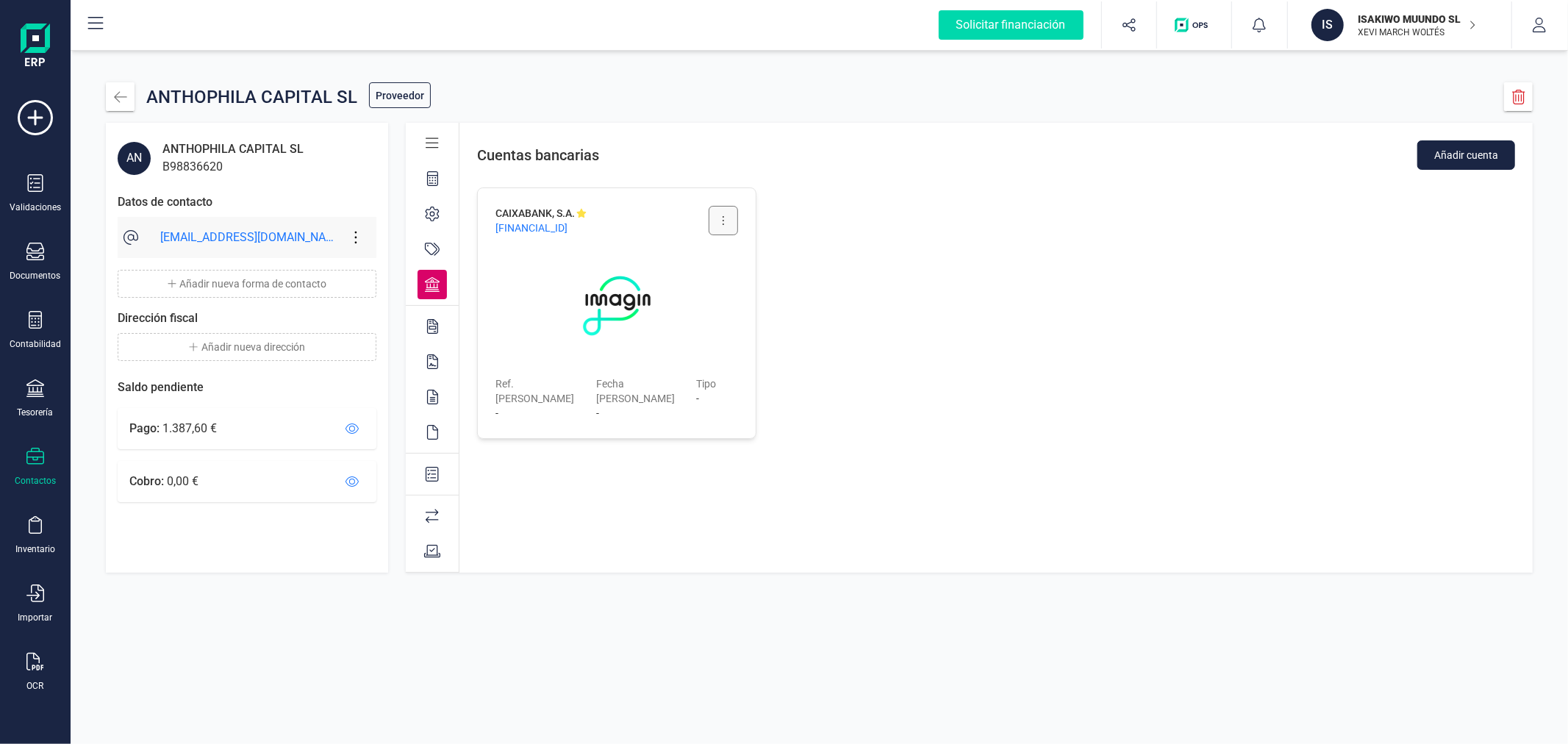
click at [718, 224] on button at bounding box center [723, 220] width 29 height 29
click at [907, 263] on div "CAIXABANK, S.A. [FINANCIAL_ID] Editar cuenta Eliminar cuenta Ref. [PERSON_NAME]…" at bounding box center [996, 313] width 1074 height 287
click at [110, 95] on button "button" at bounding box center [120, 97] width 29 height 29
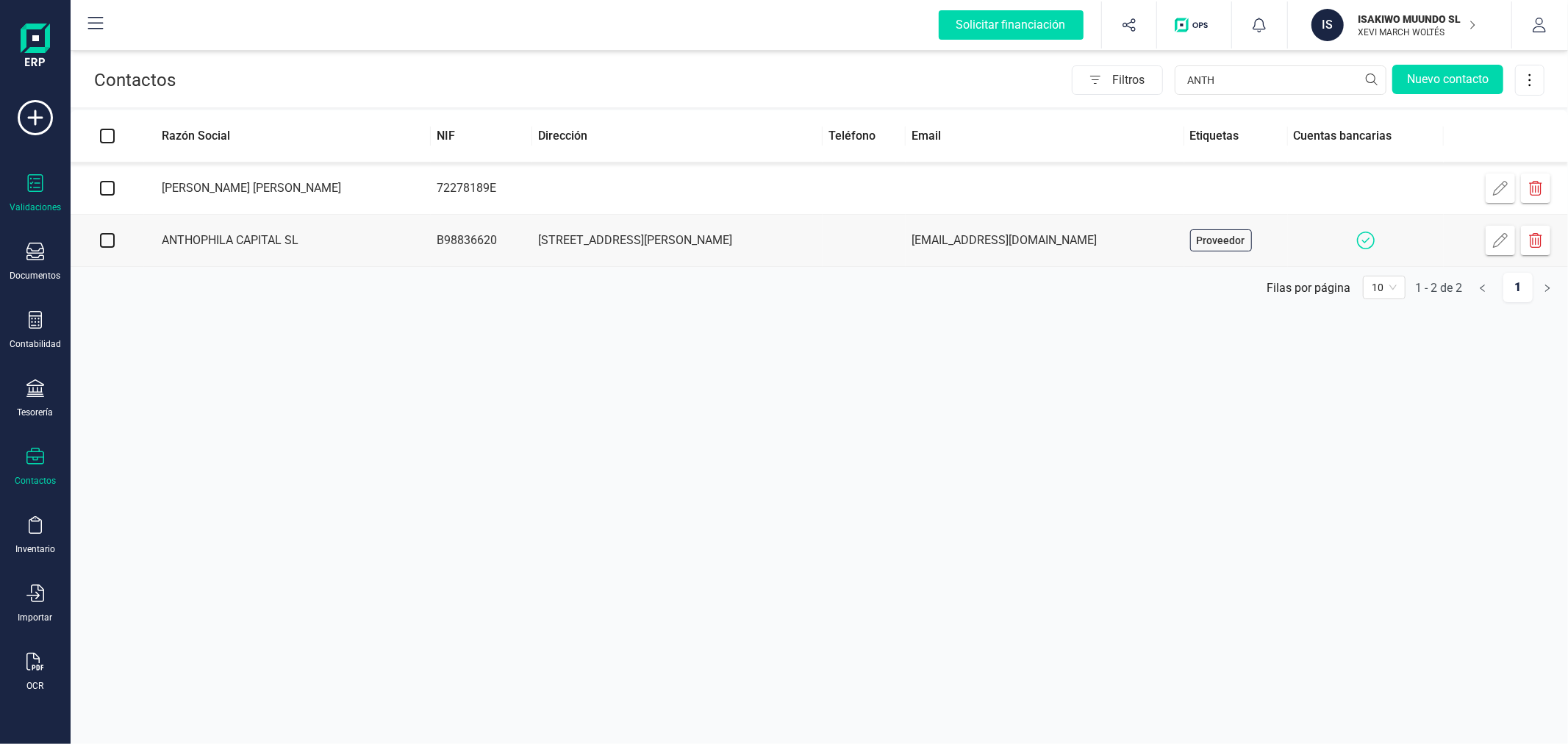
click at [31, 198] on div "Validaciones" at bounding box center [35, 193] width 59 height 39
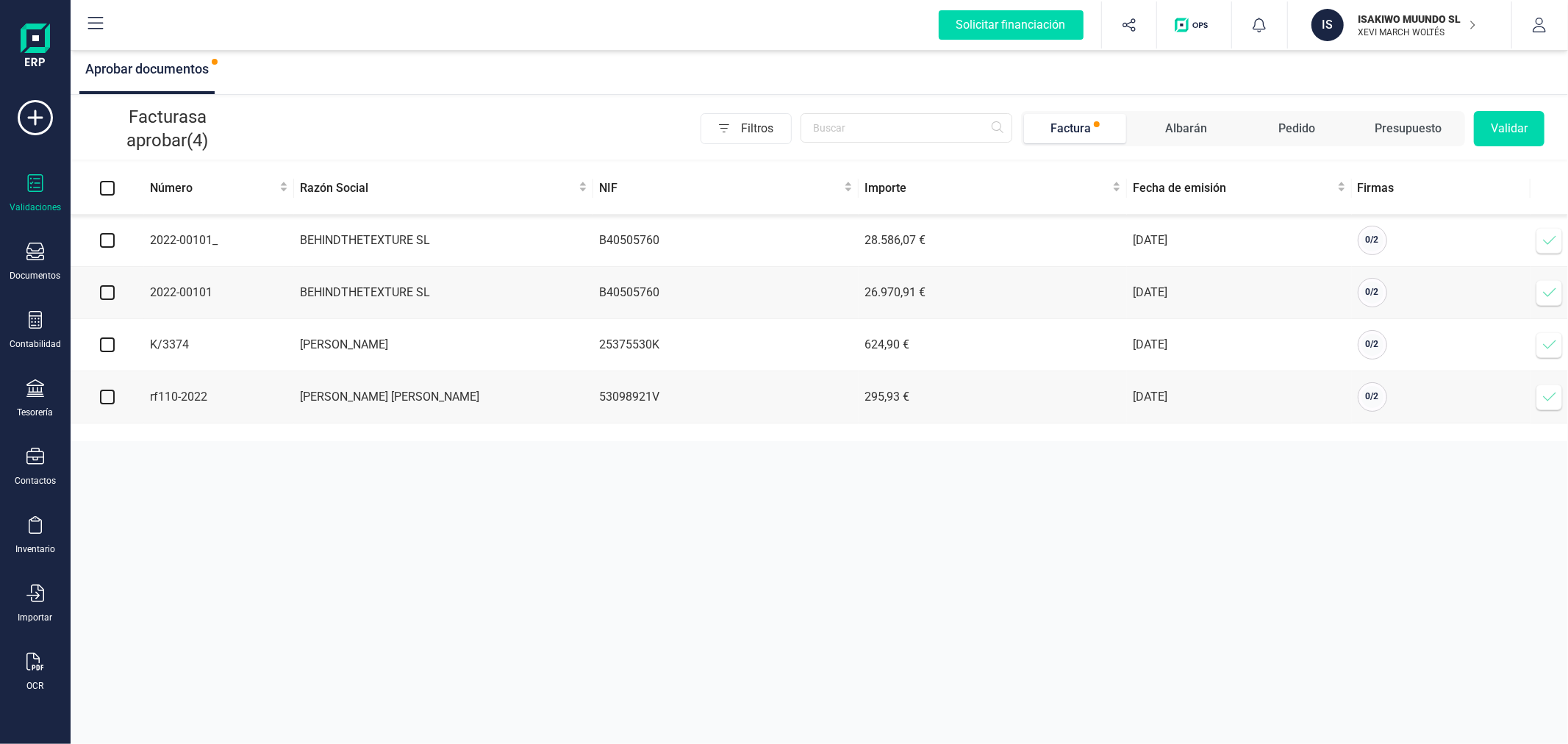
click at [645, 584] on div "Aprobar documentos Facturas a aprobar (4) Filtros Factura [PERSON_NAME] Pedido …" at bounding box center [819, 372] width 1497 height 744
click at [445, 524] on div "Aprobar documentos Facturas a aprobar (4) Filtros Factura [PERSON_NAME] Pedido …" at bounding box center [819, 372] width 1497 height 744
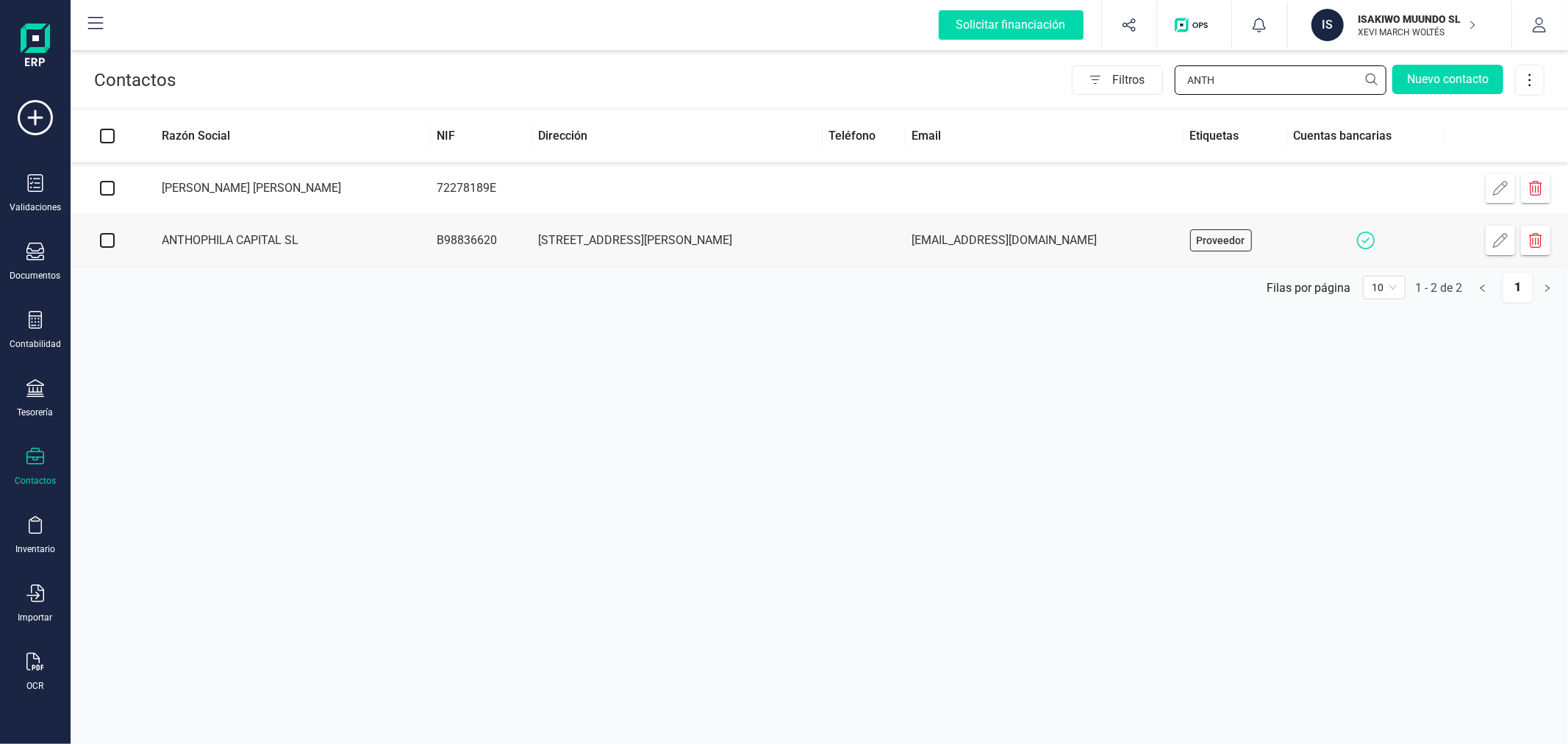
click at [1245, 83] on input "ANTH" at bounding box center [1280, 80] width 212 height 29
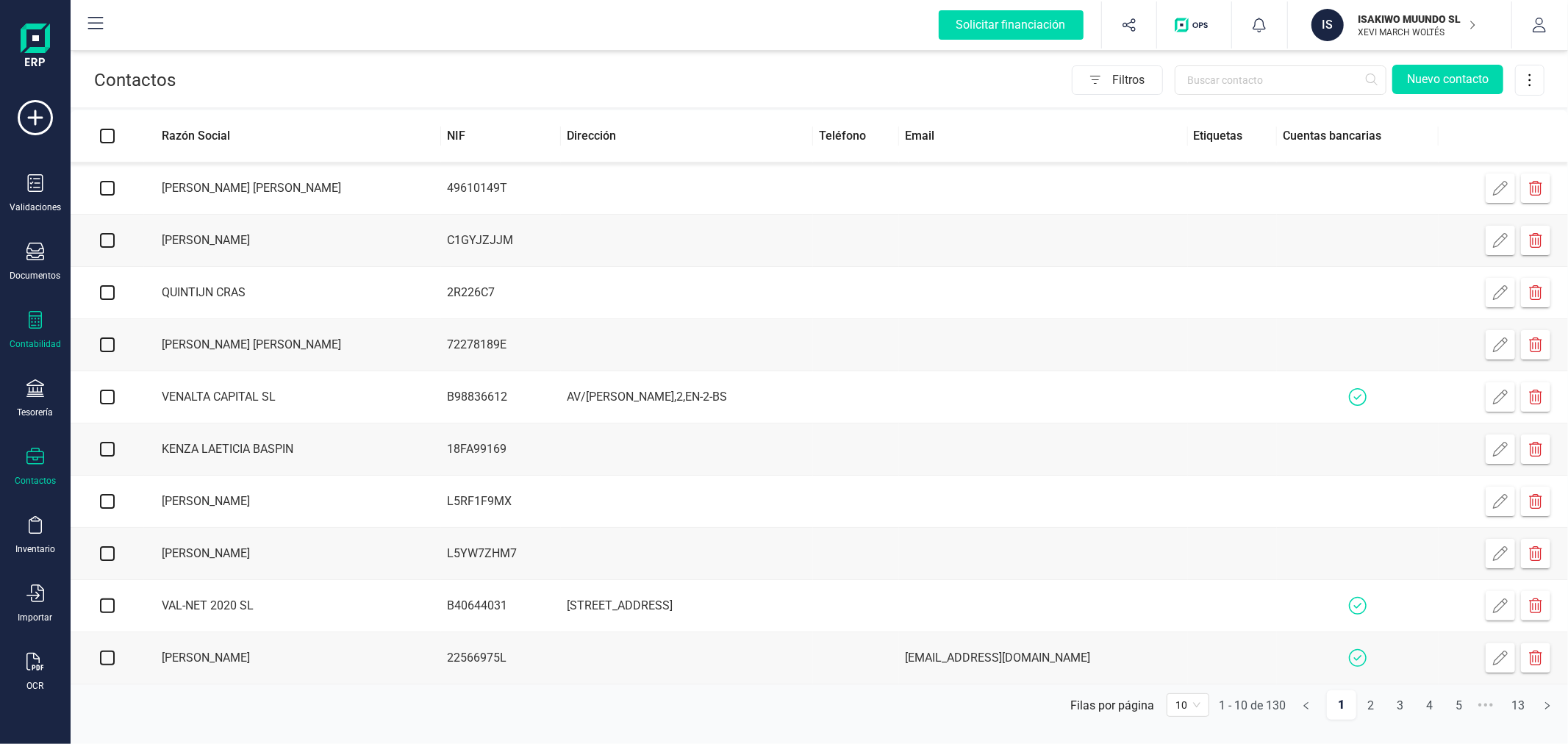
click at [41, 324] on icon at bounding box center [36, 320] width 14 height 17
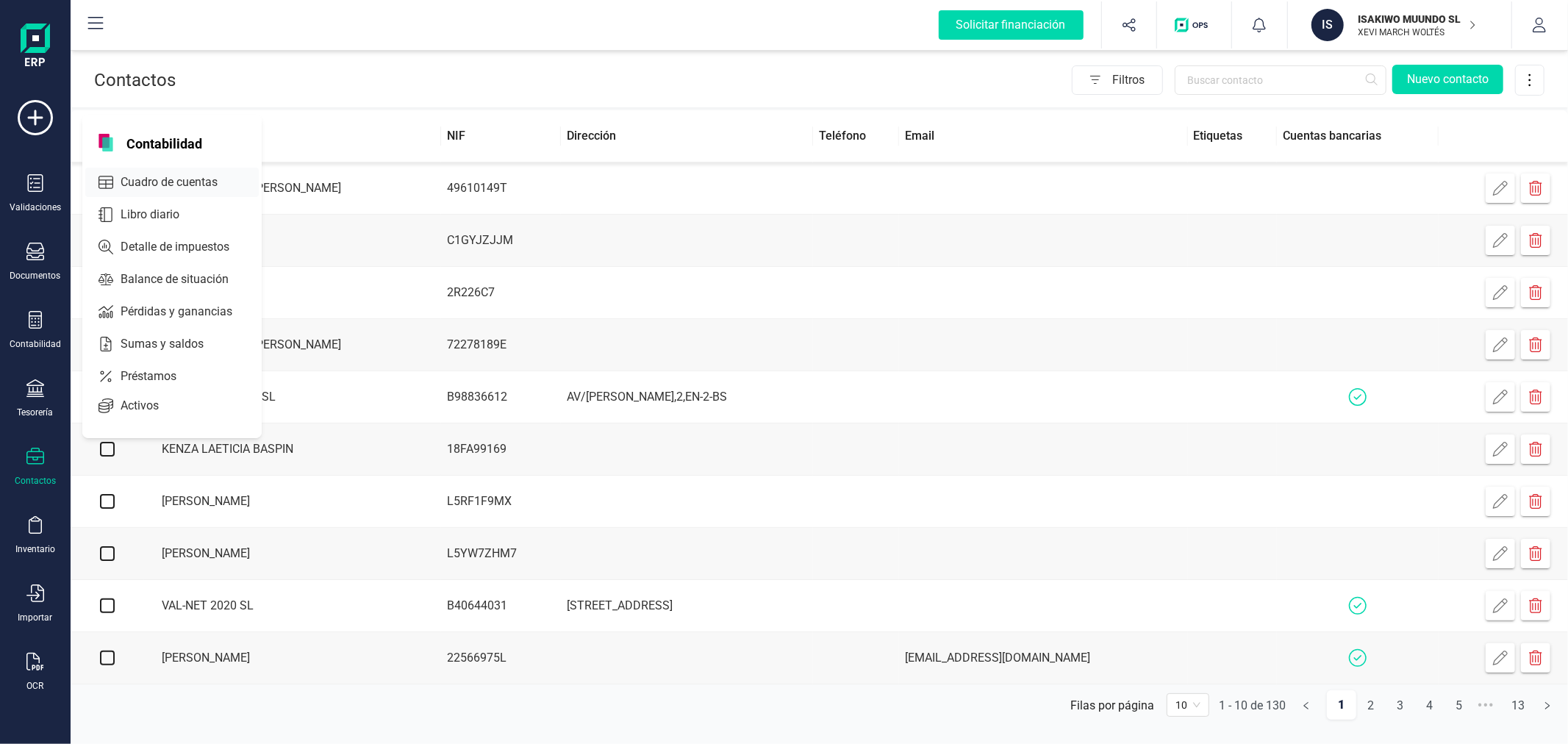
click at [180, 184] on span "Cuadro de cuentas" at bounding box center [179, 183] width 129 height 17
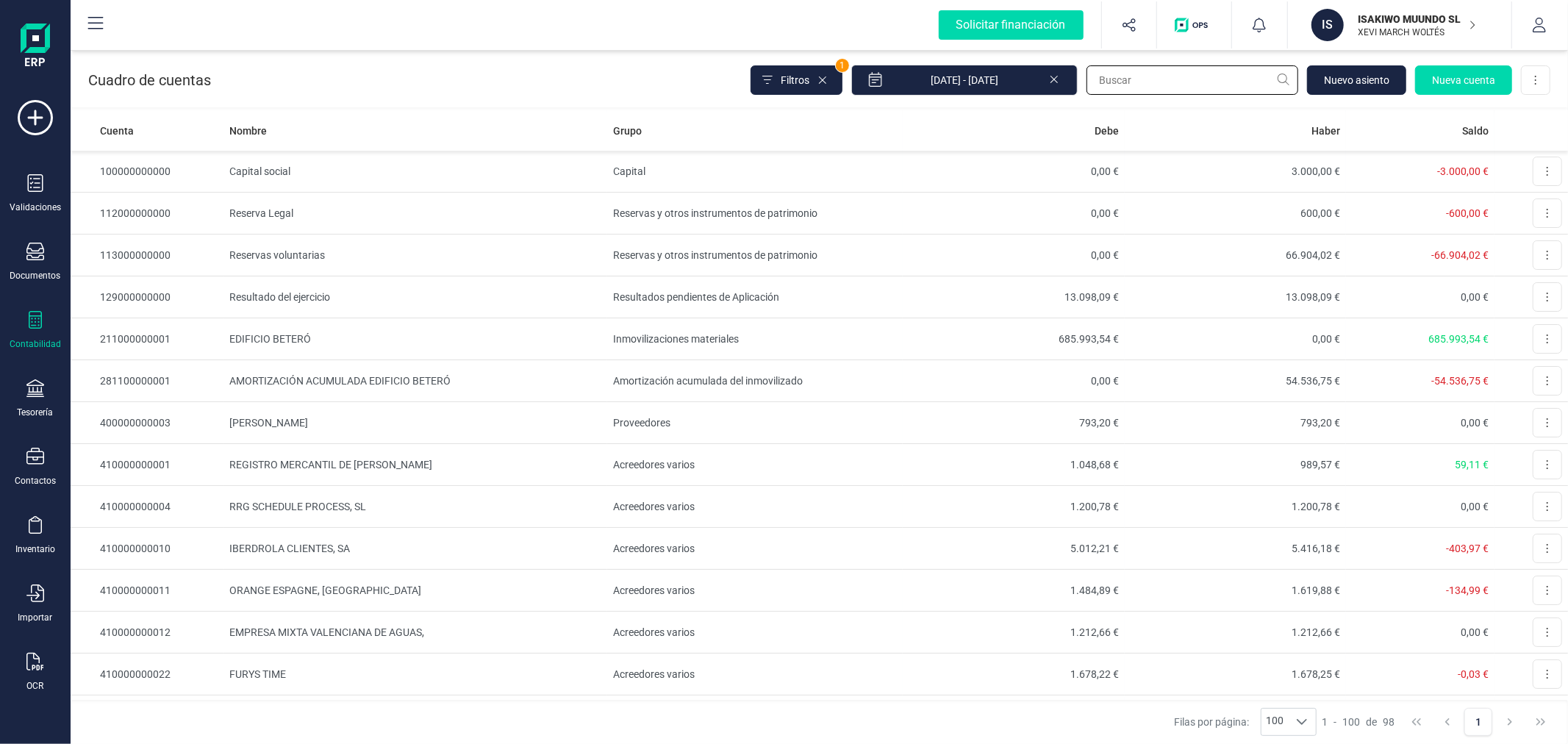
click at [1199, 84] on input "text" at bounding box center [1192, 80] width 212 height 29
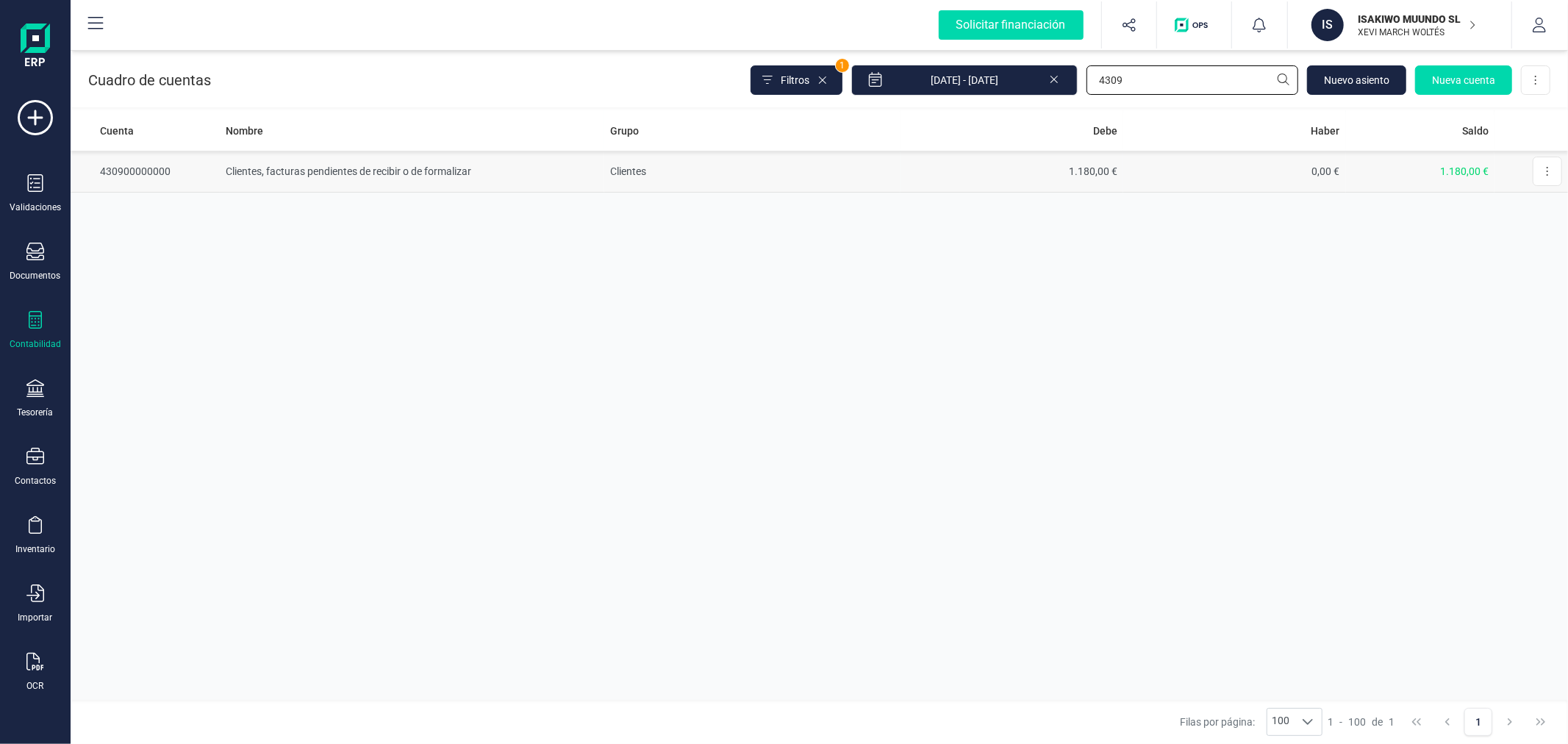
type input "4309"
click at [583, 186] on td "Clientes, facturas pendientes de recibir o de formalizar" at bounding box center [412, 171] width 385 height 42
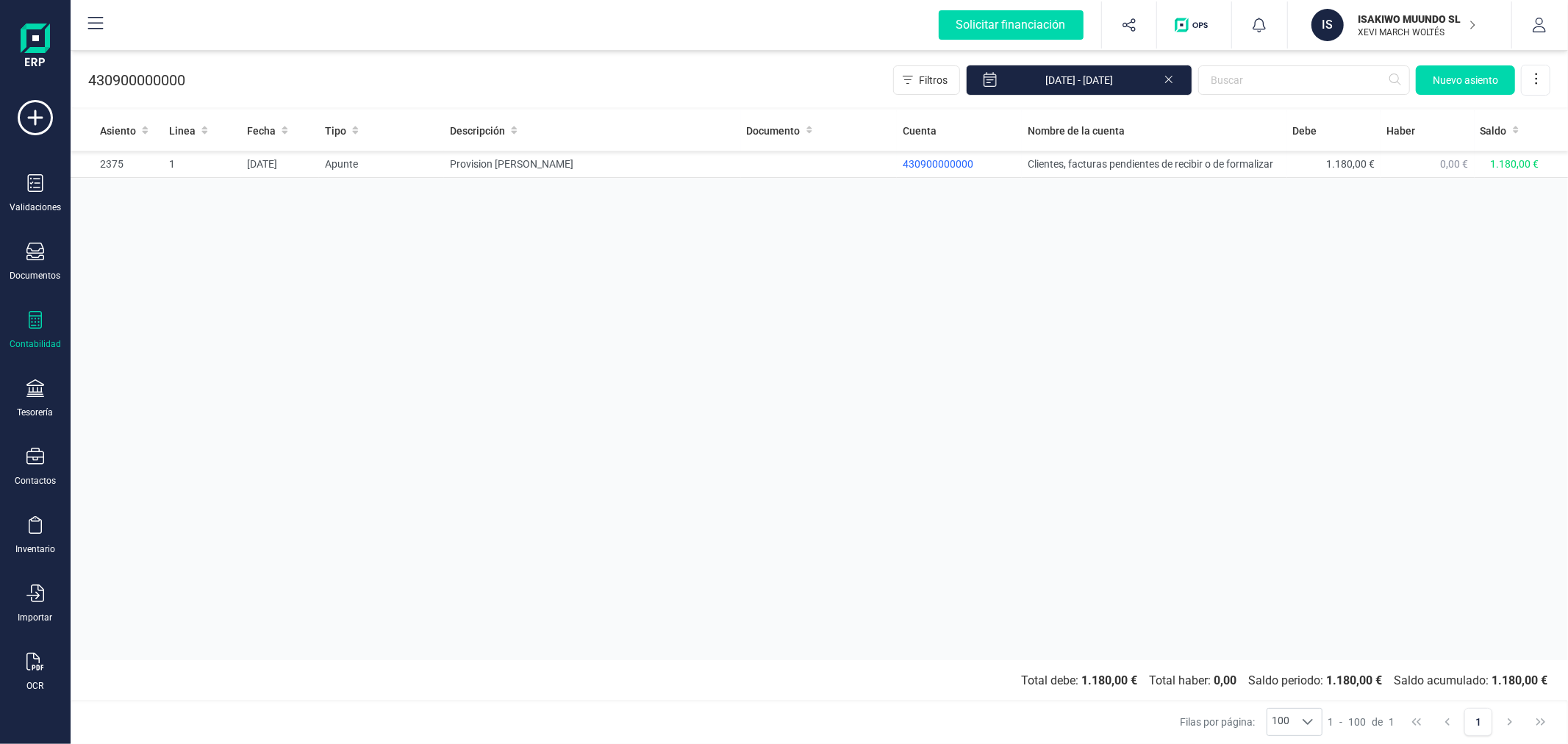
click at [864, 379] on div "Asiento Linea Fecha Tipo Descripción Documento Cuenta Nombre de la cuenta [PERS…" at bounding box center [819, 385] width 1497 height 550
click at [1362, 30] on p "XEVI MARCH WOLTÉS" at bounding box center [1416, 32] width 118 height 12
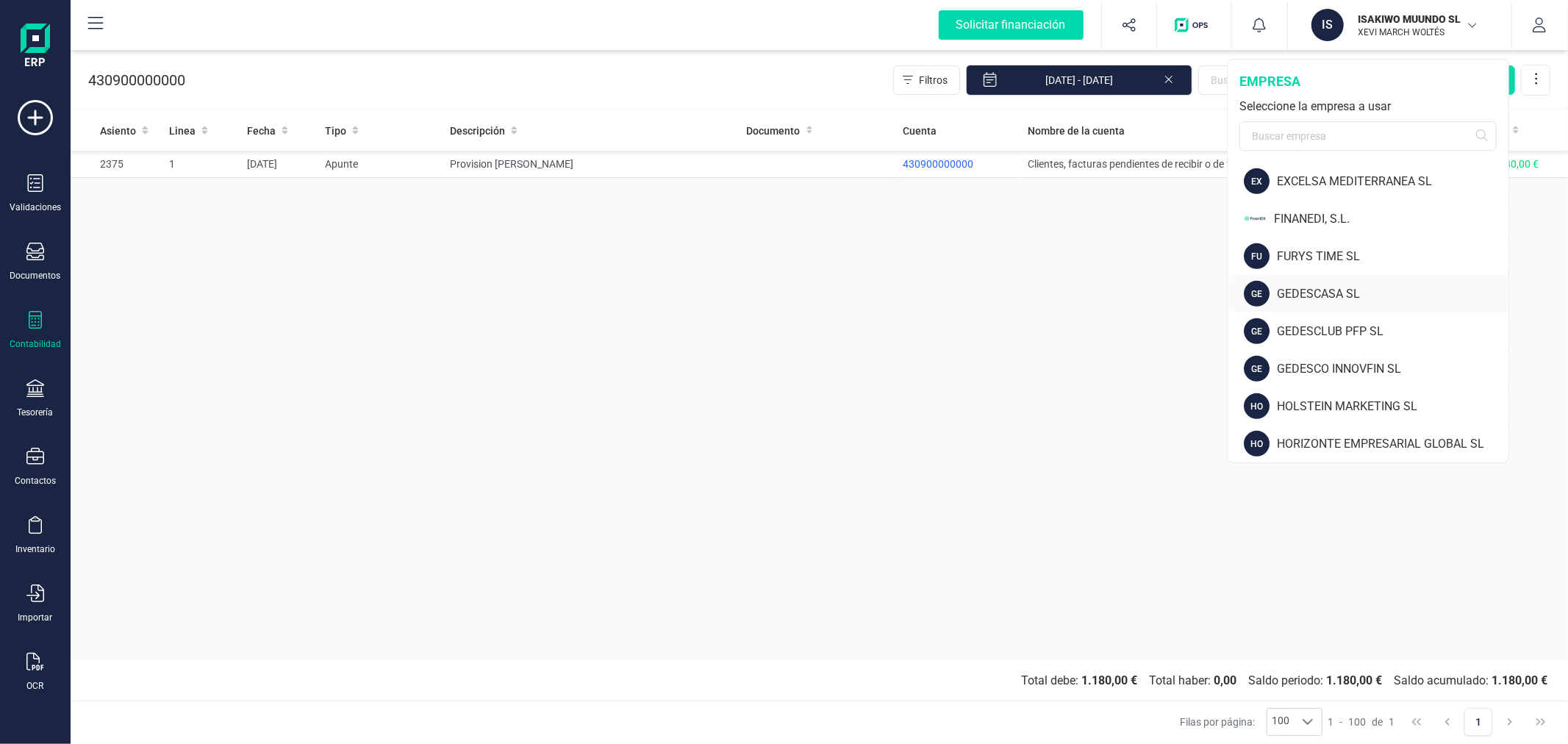
scroll to position [571, 0]
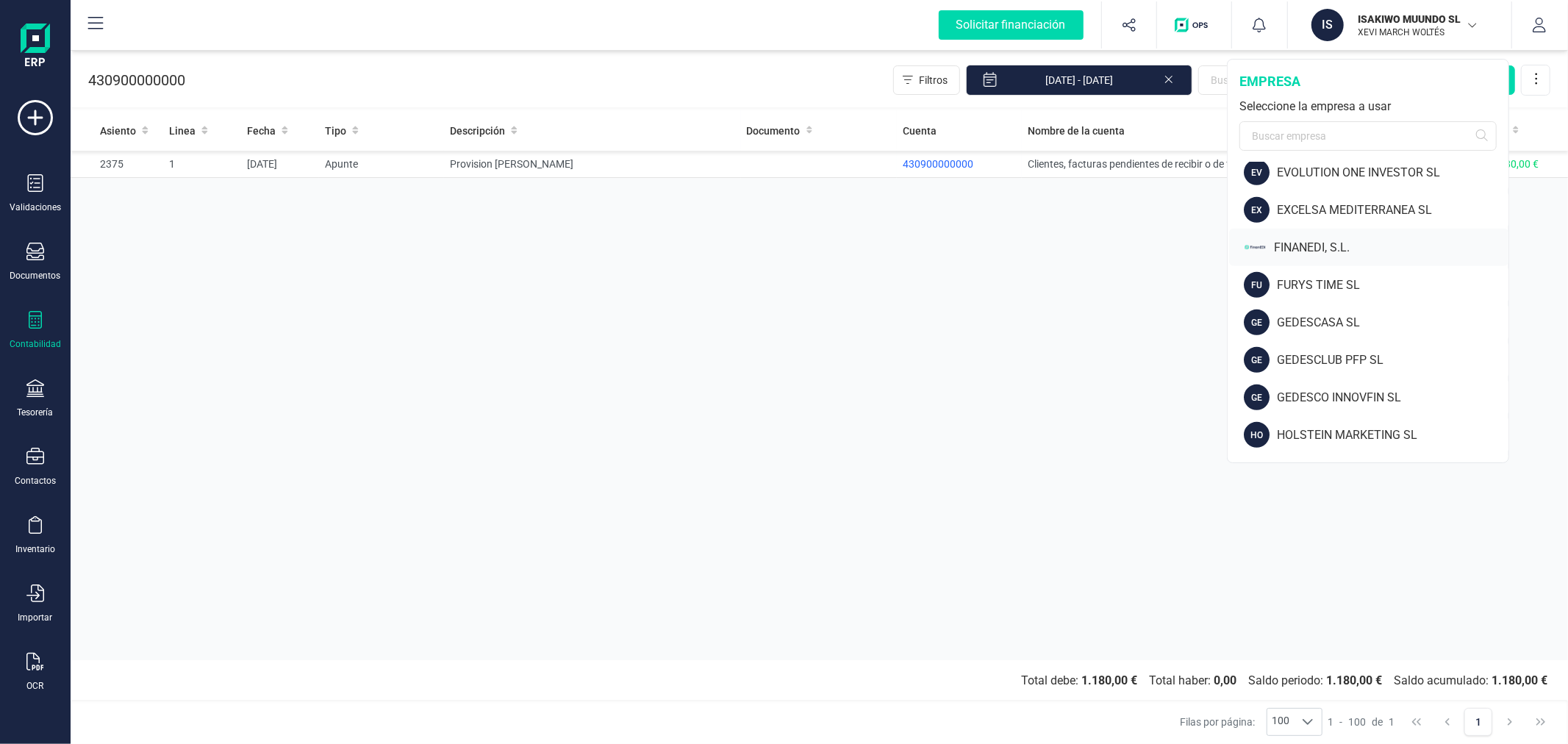
click at [1318, 235] on div "FINANEDI, S.L." at bounding box center [1369, 247] width 280 height 38
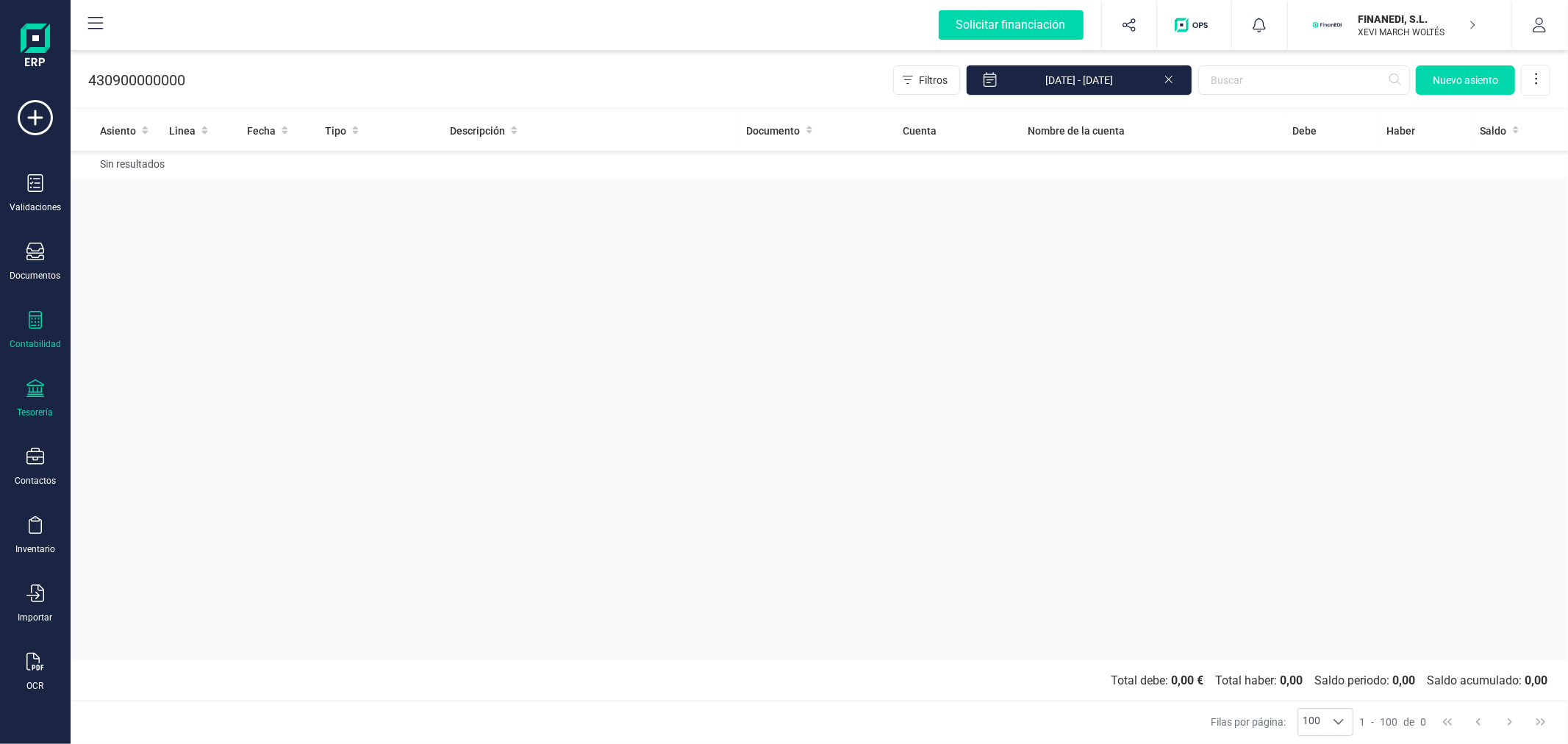
click at [43, 393] on icon at bounding box center [35, 388] width 17 height 17
click at [141, 344] on span "Remesas" at bounding box center [154, 348] width 80 height 17
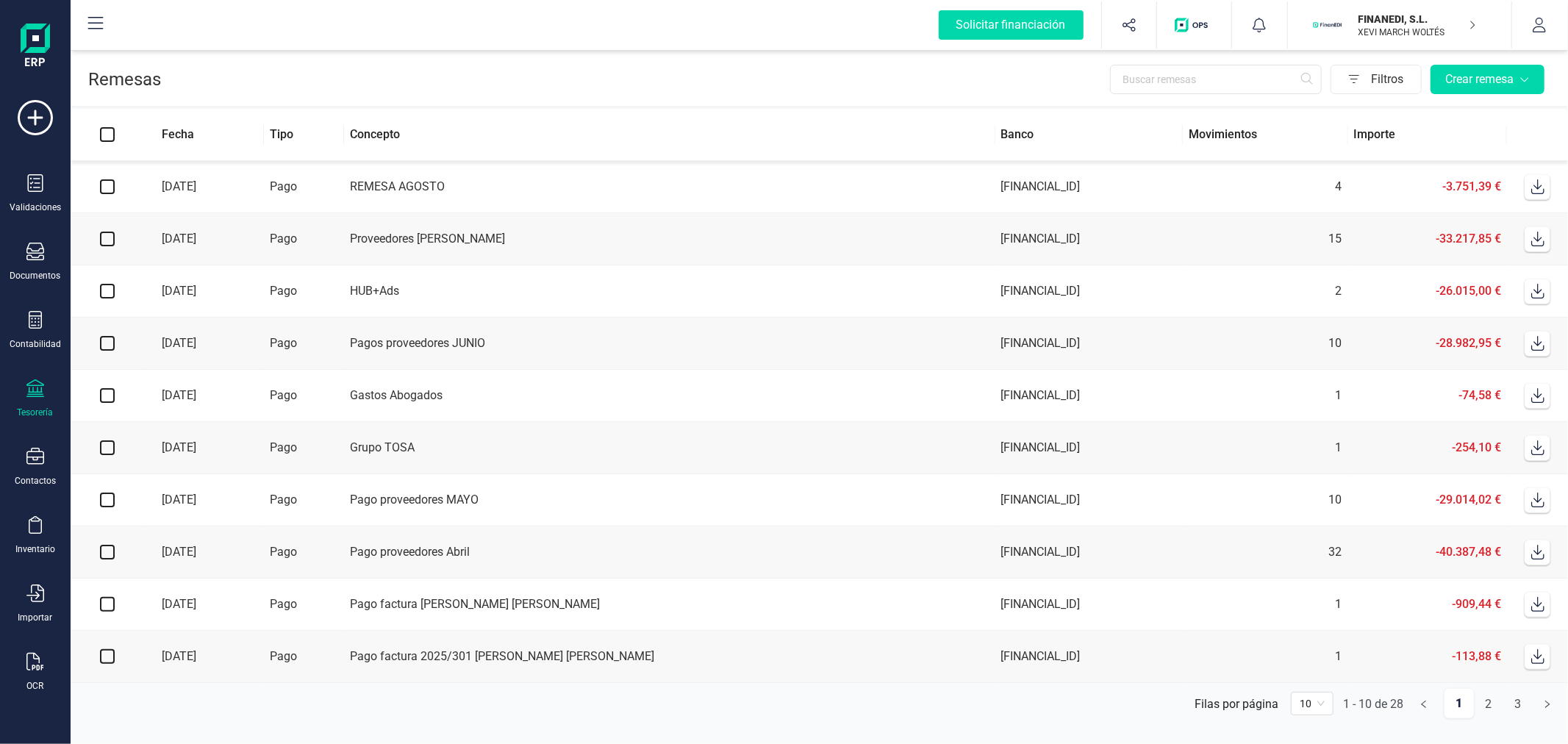
click at [458, 62] on div "Remesas Filtros Crear remesa" at bounding box center [819, 76] width 1497 height 59
click at [1354, 9] on div "FINANEDI, S.L. XEVI MARCH WOLTÉS" at bounding box center [1409, 24] width 114 height 32
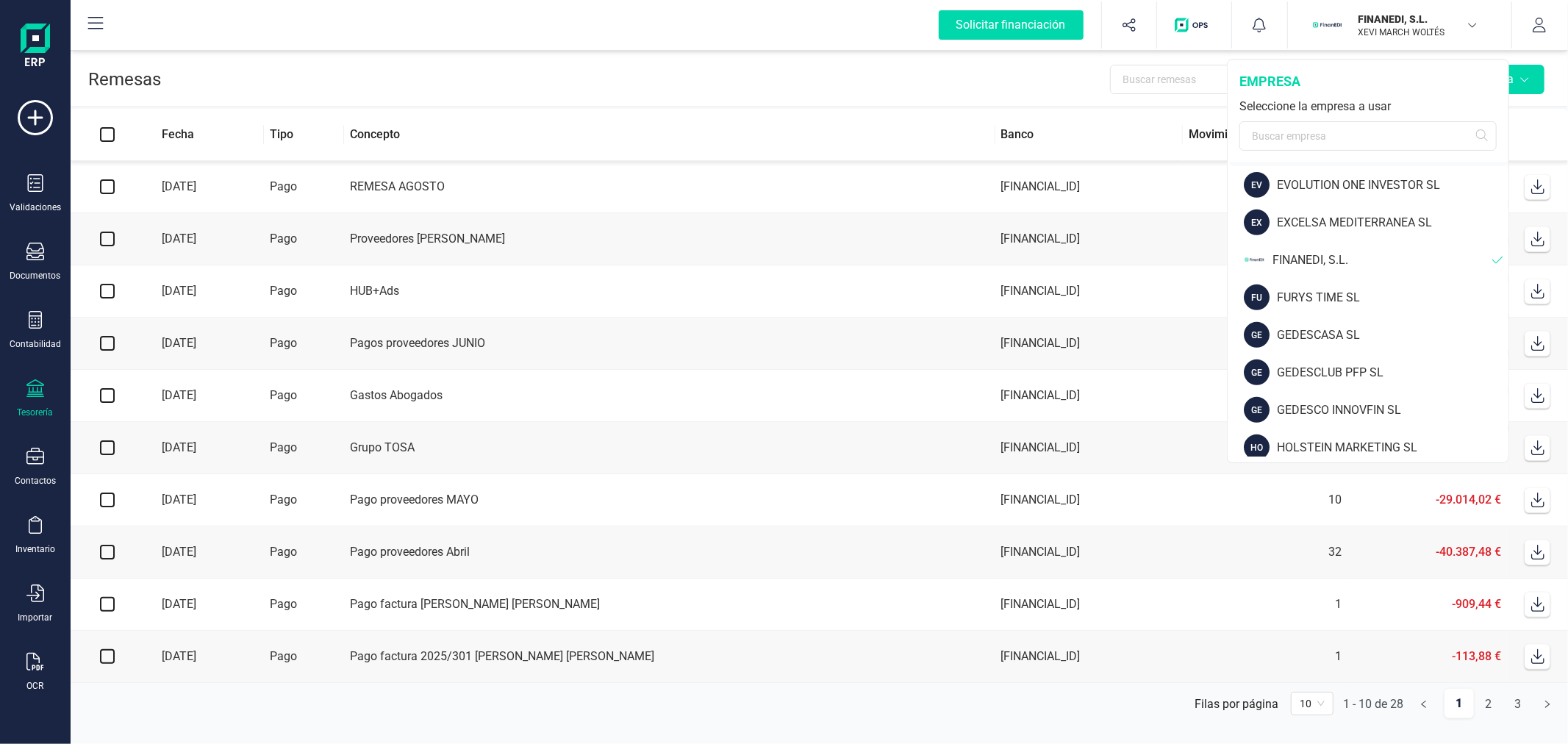
scroll to position [571, 0]
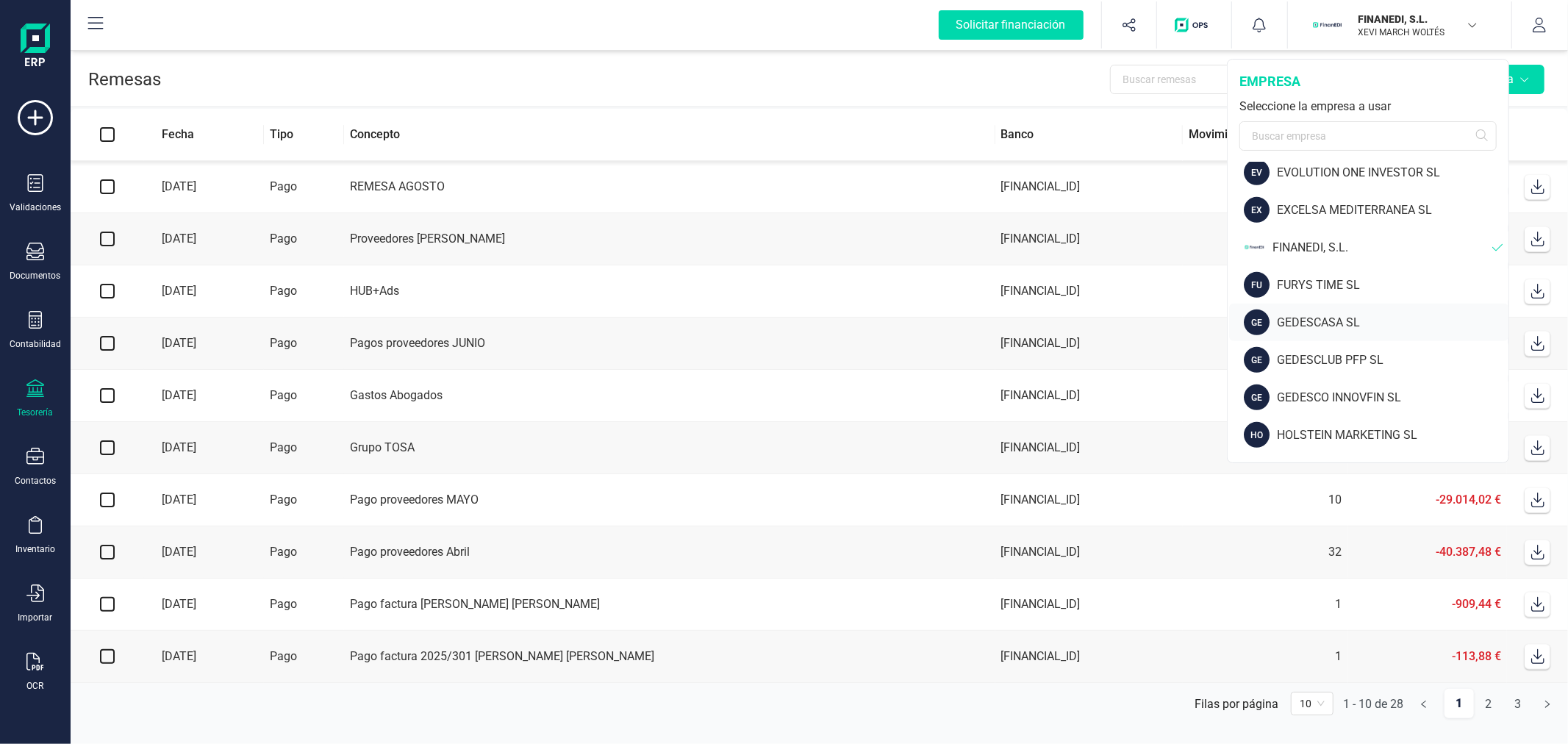
click at [1317, 319] on div "GEDESCASA SL" at bounding box center [1392, 322] width 231 height 17
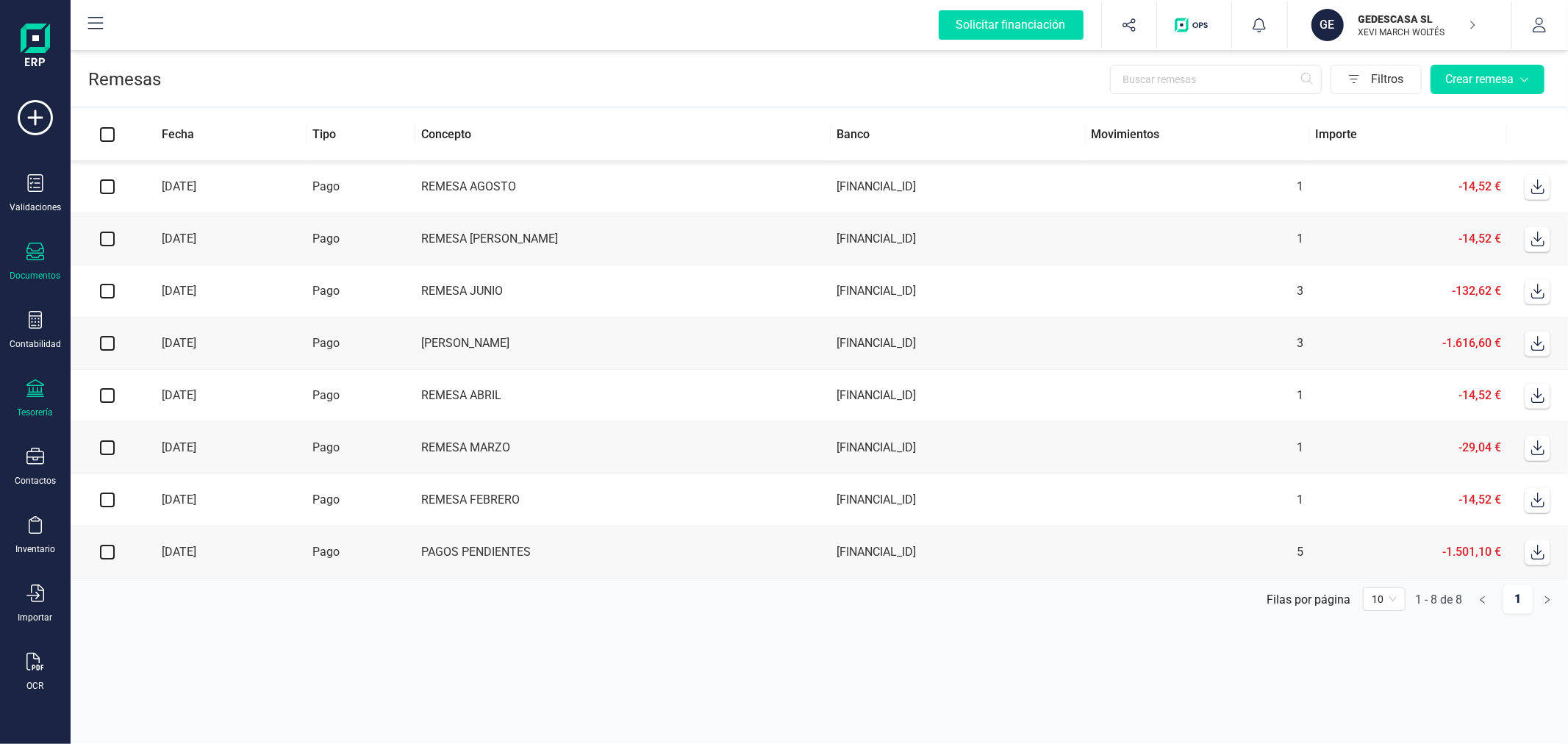
click at [34, 260] on icon at bounding box center [35, 252] width 17 height 17
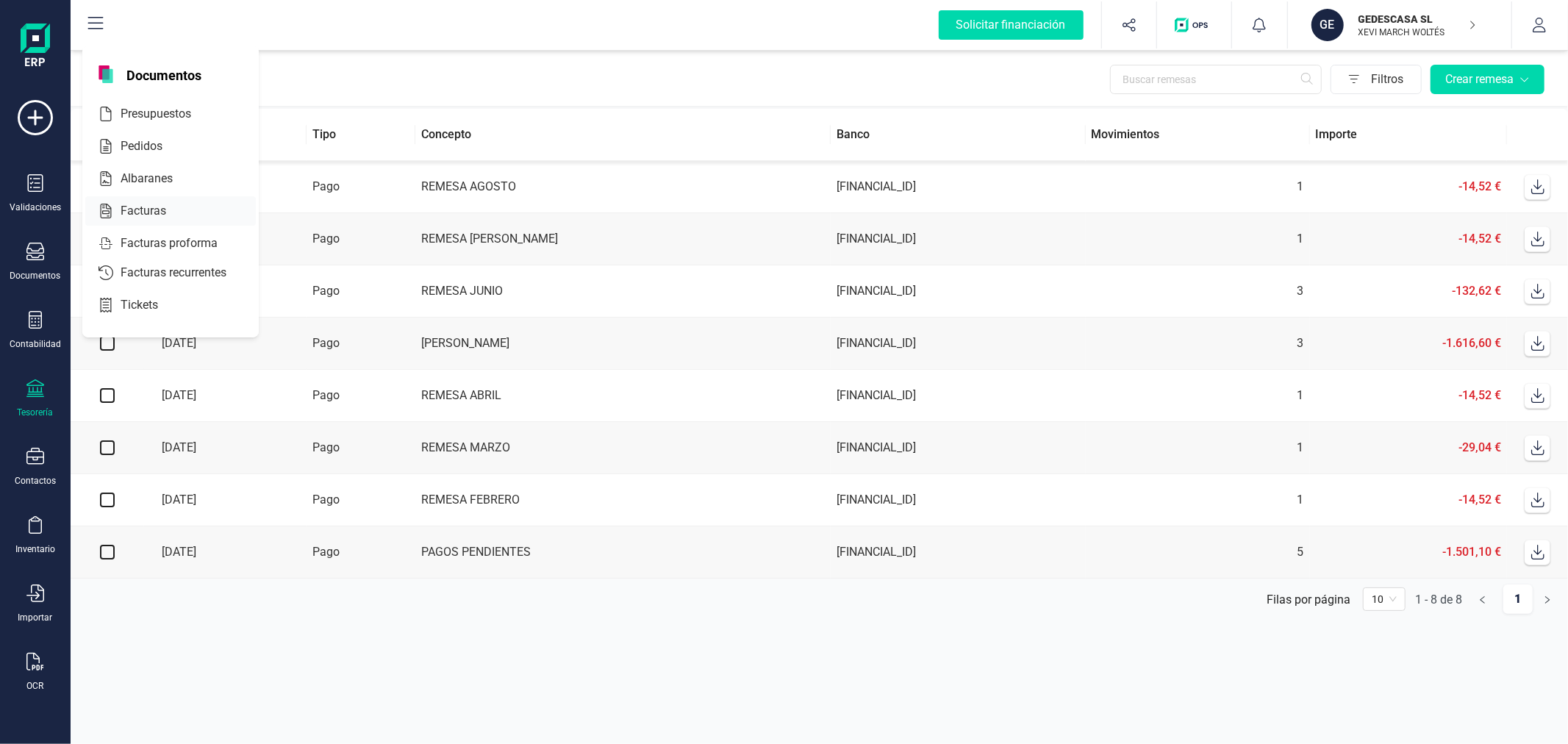
click at [161, 208] on span "Facturas" at bounding box center [153, 211] width 78 height 17
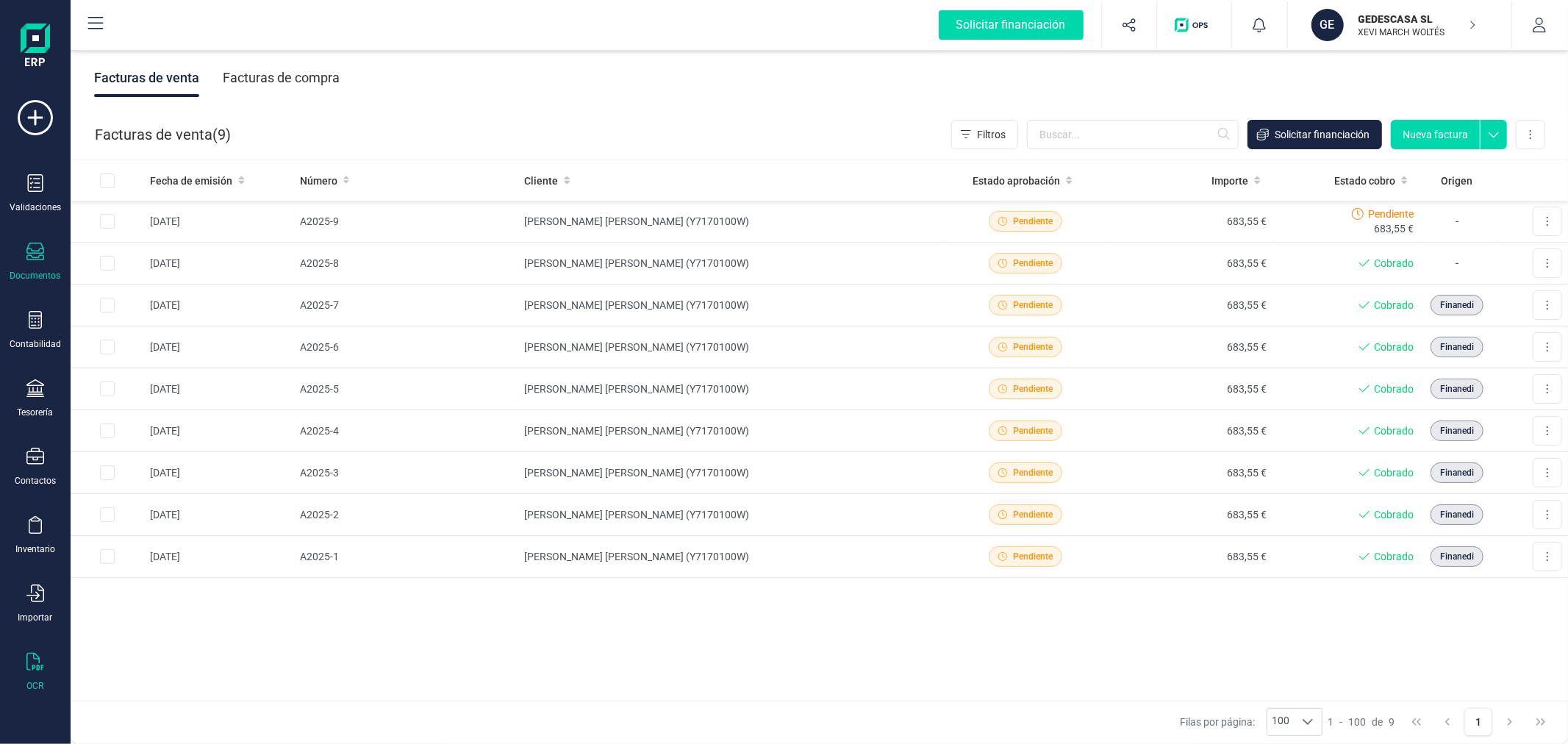
click at [41, 659] on icon at bounding box center [35, 661] width 17 height 17
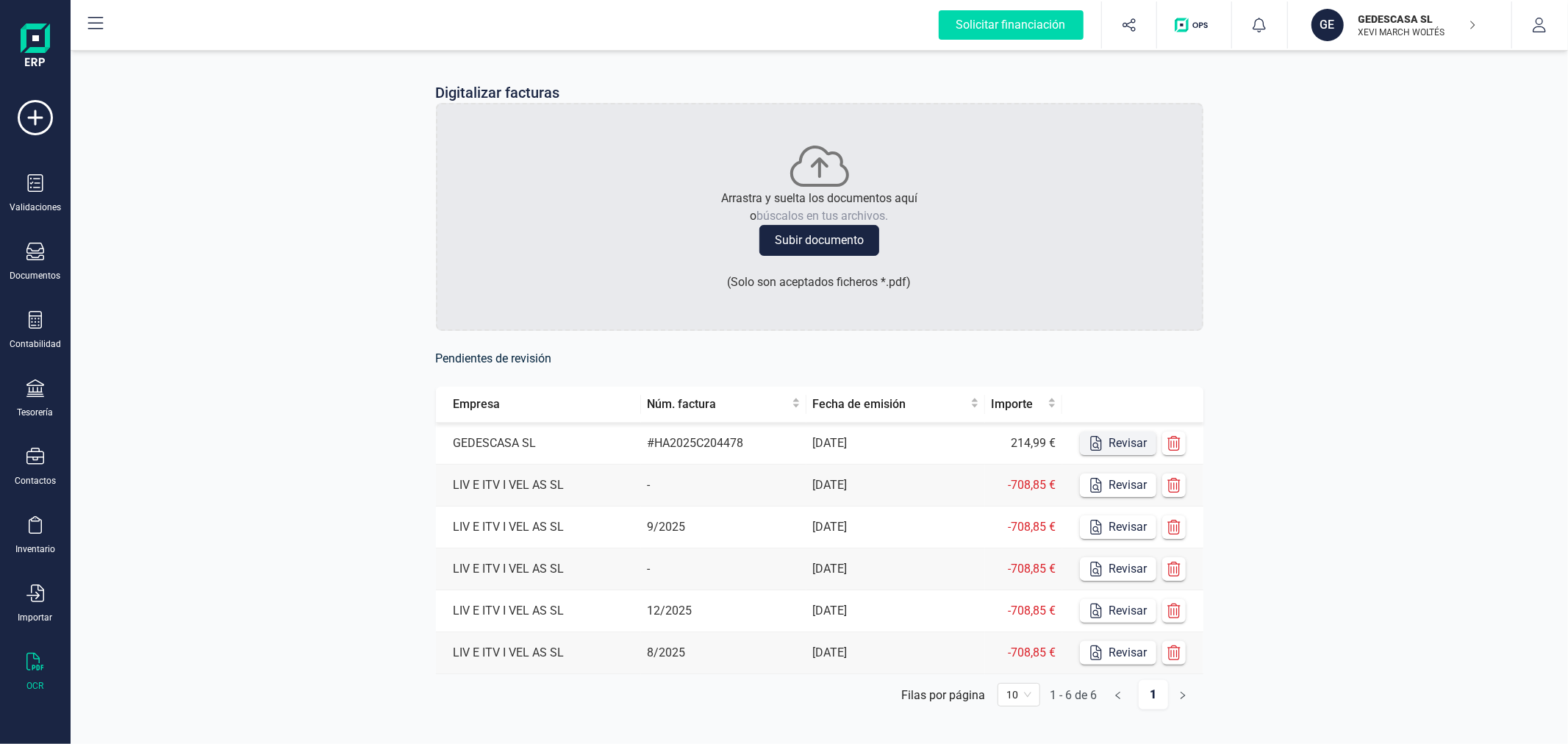
click at [1122, 445] on button "Revisar" at bounding box center [1117, 443] width 77 height 23
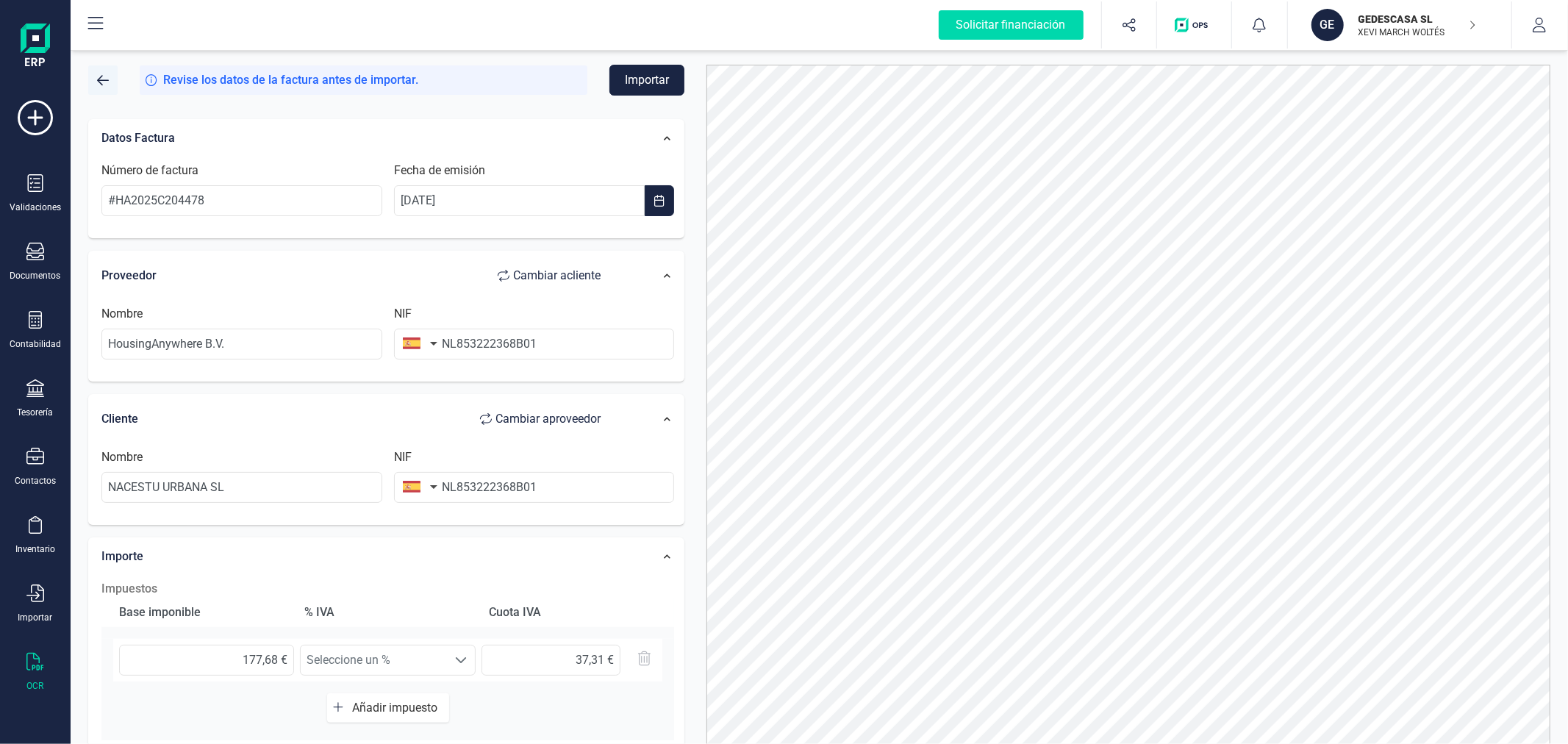
click at [99, 81] on span "button" at bounding box center [103, 80] width 12 height 12
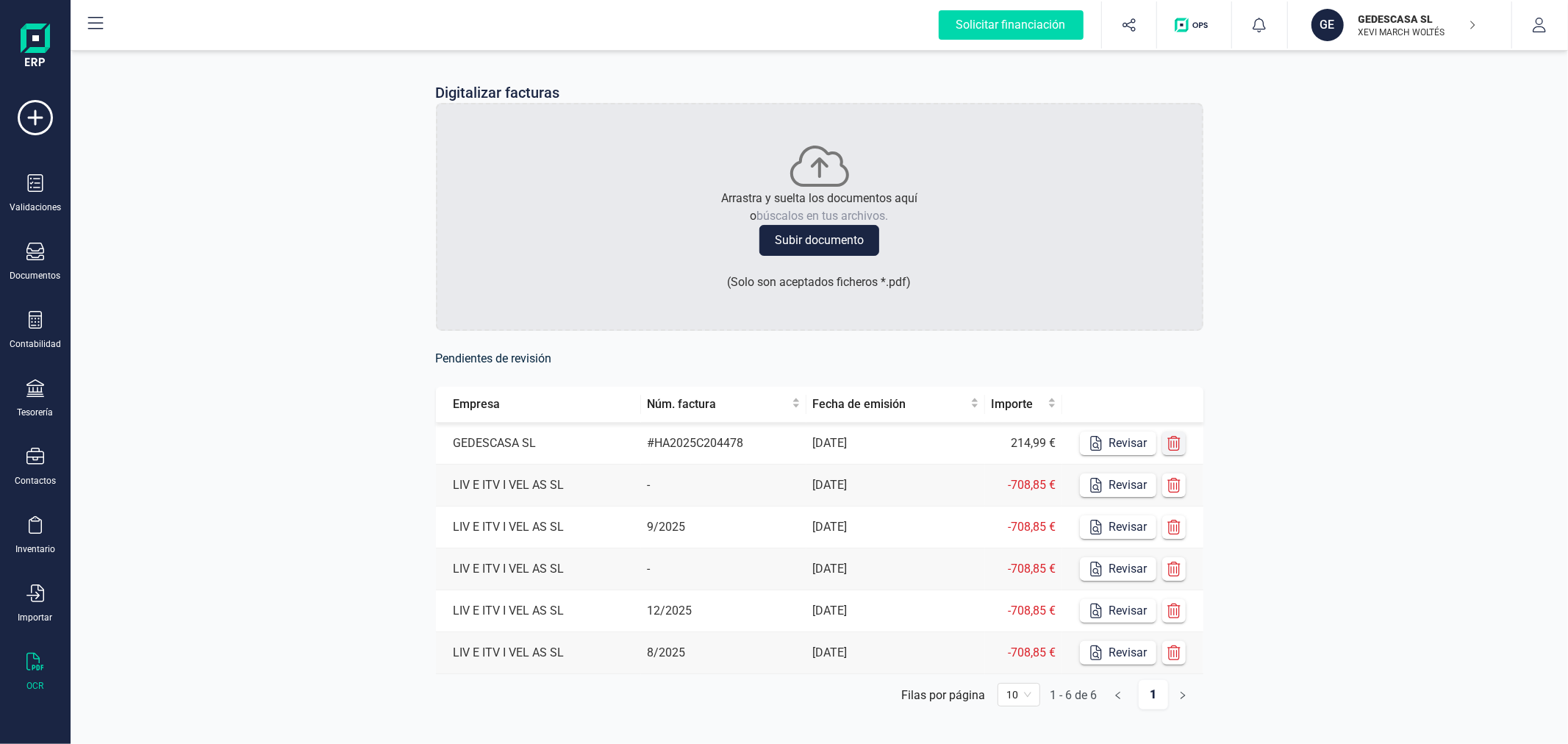
click at [1176, 449] on icon "button" at bounding box center [1174, 443] width 15 height 15
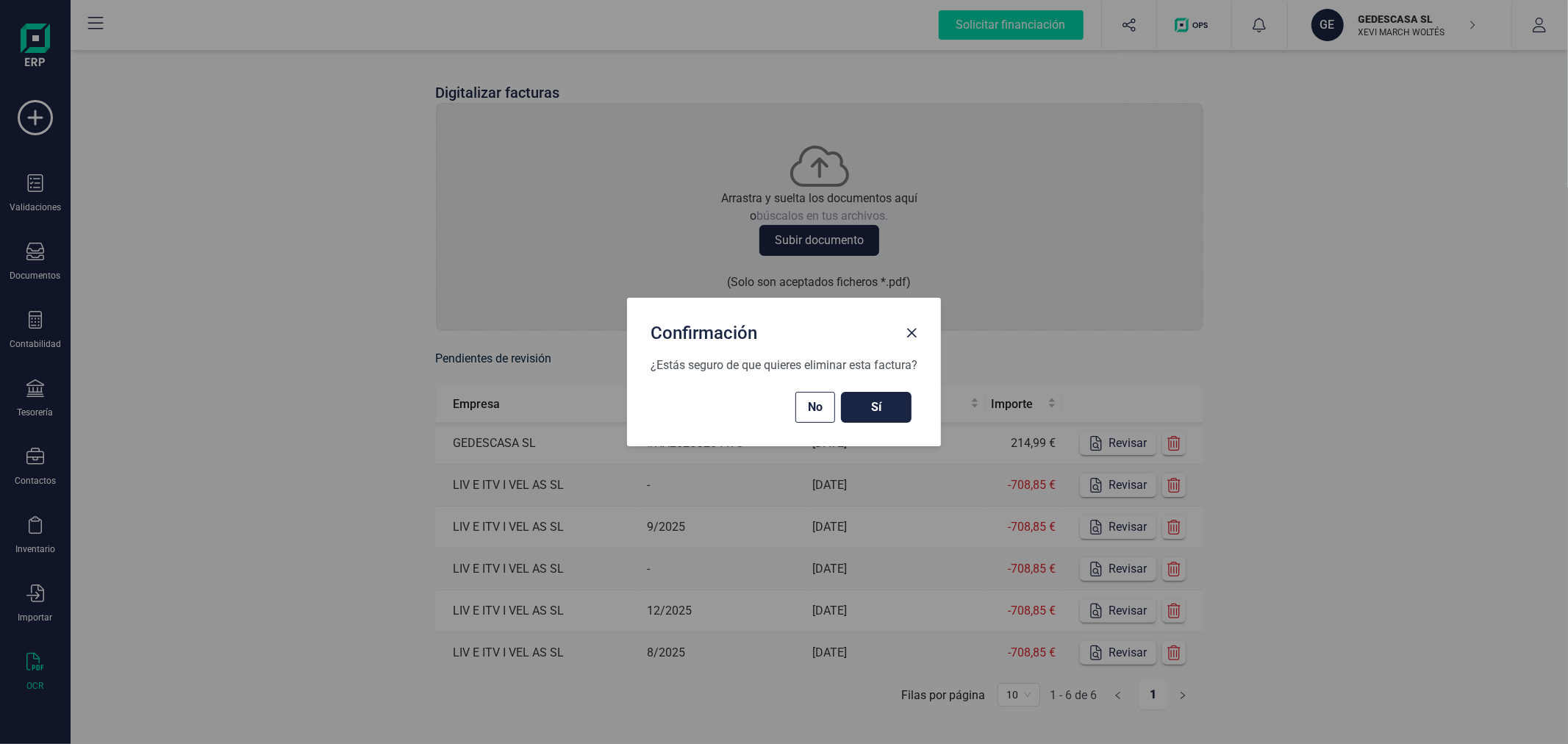
click at [886, 415] on span "Sí" at bounding box center [876, 407] width 41 height 17
